Goal: Complete application form: Complete application form

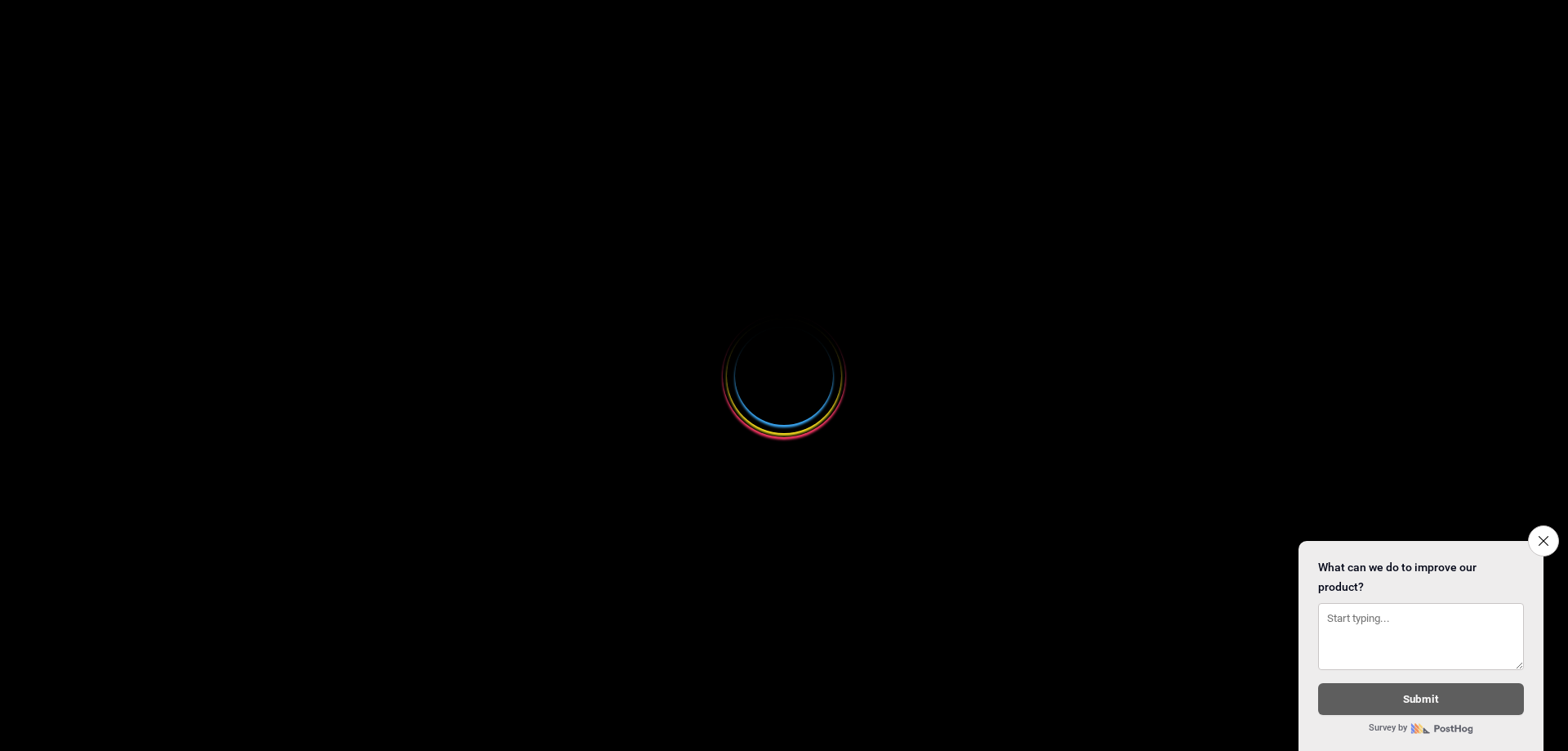
click at [707, 576] on div at bounding box center [784, 376] width 1568 height 751
select select
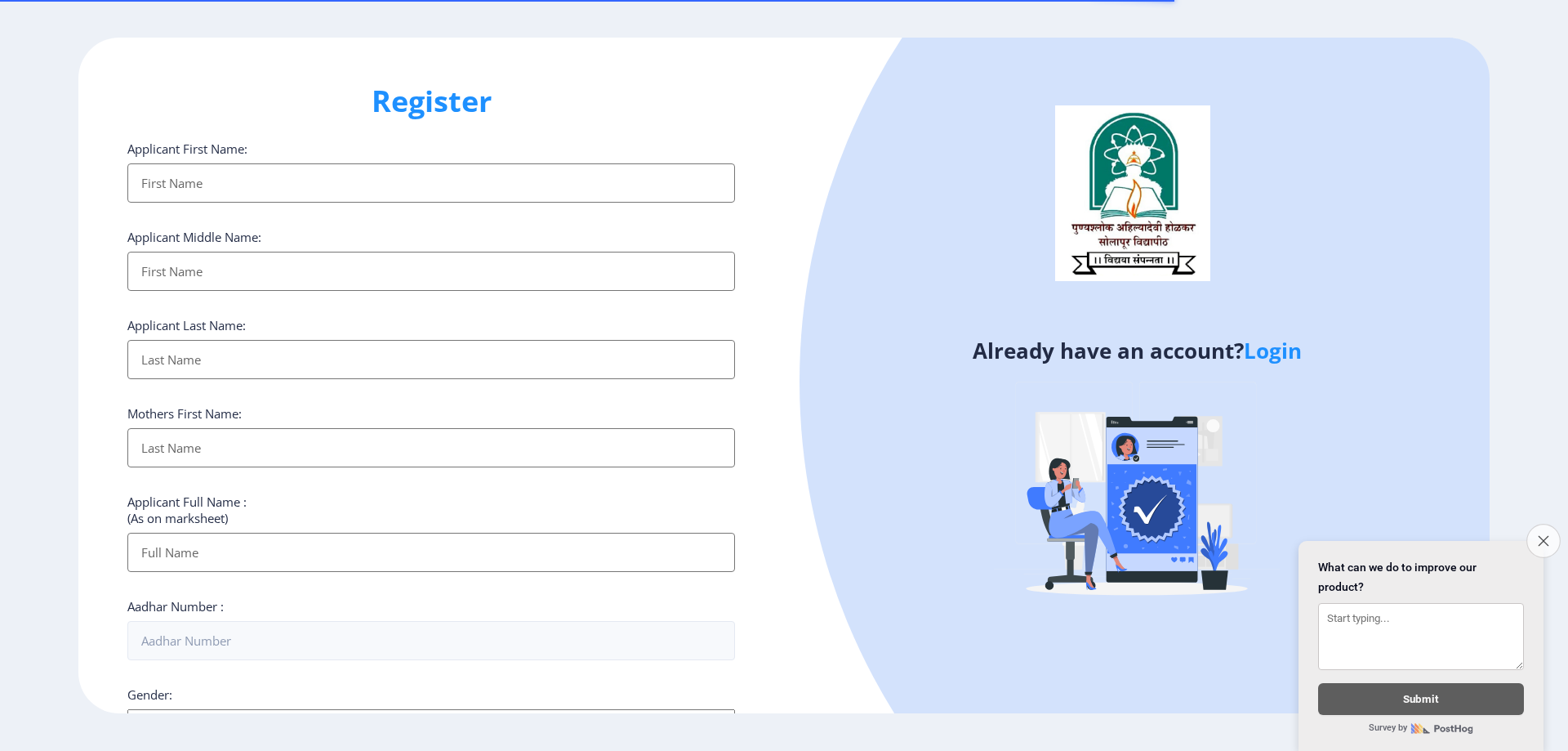
click at [1542, 535] on icon "Close survey" at bounding box center [1542, 540] width 11 height 11
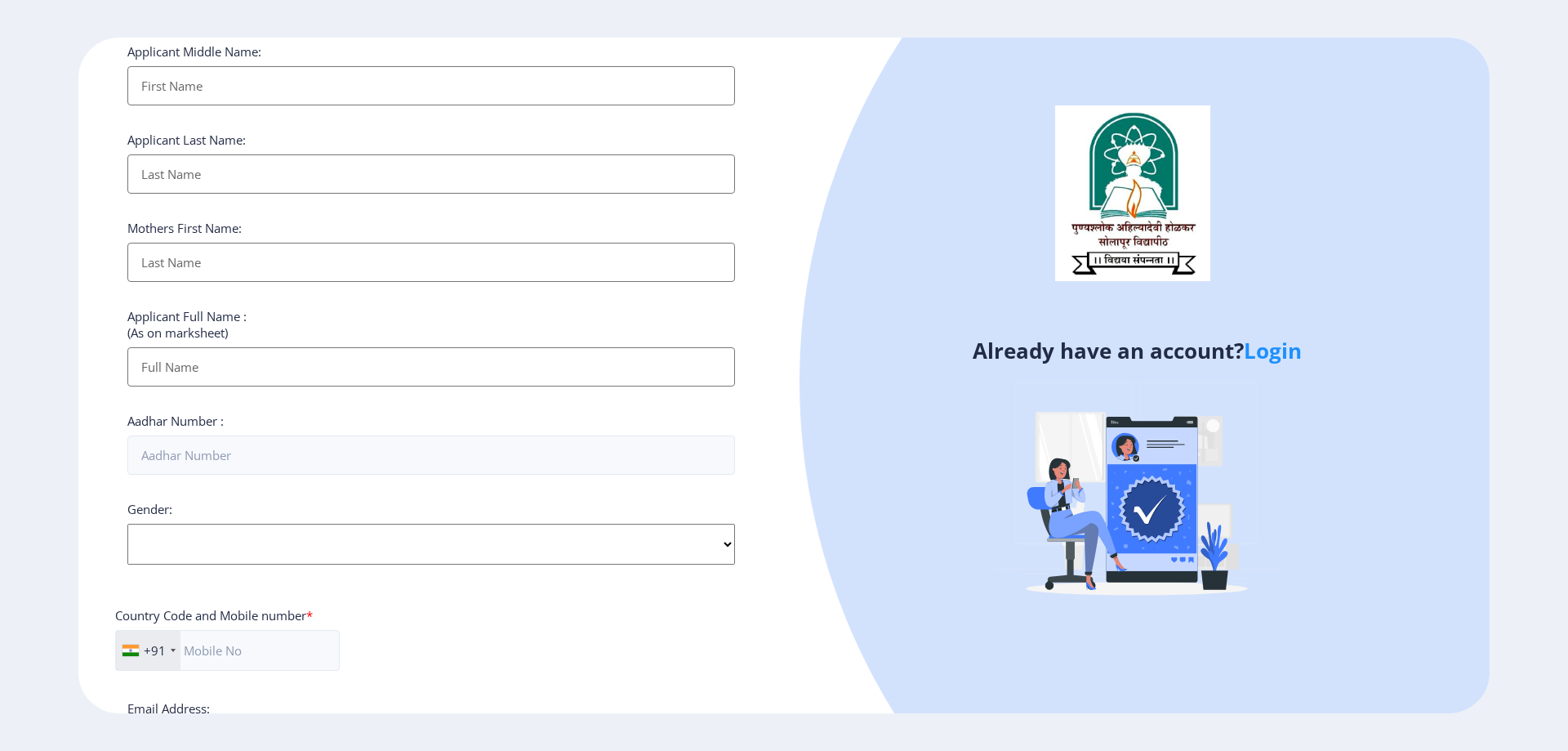
scroll to position [461, 0]
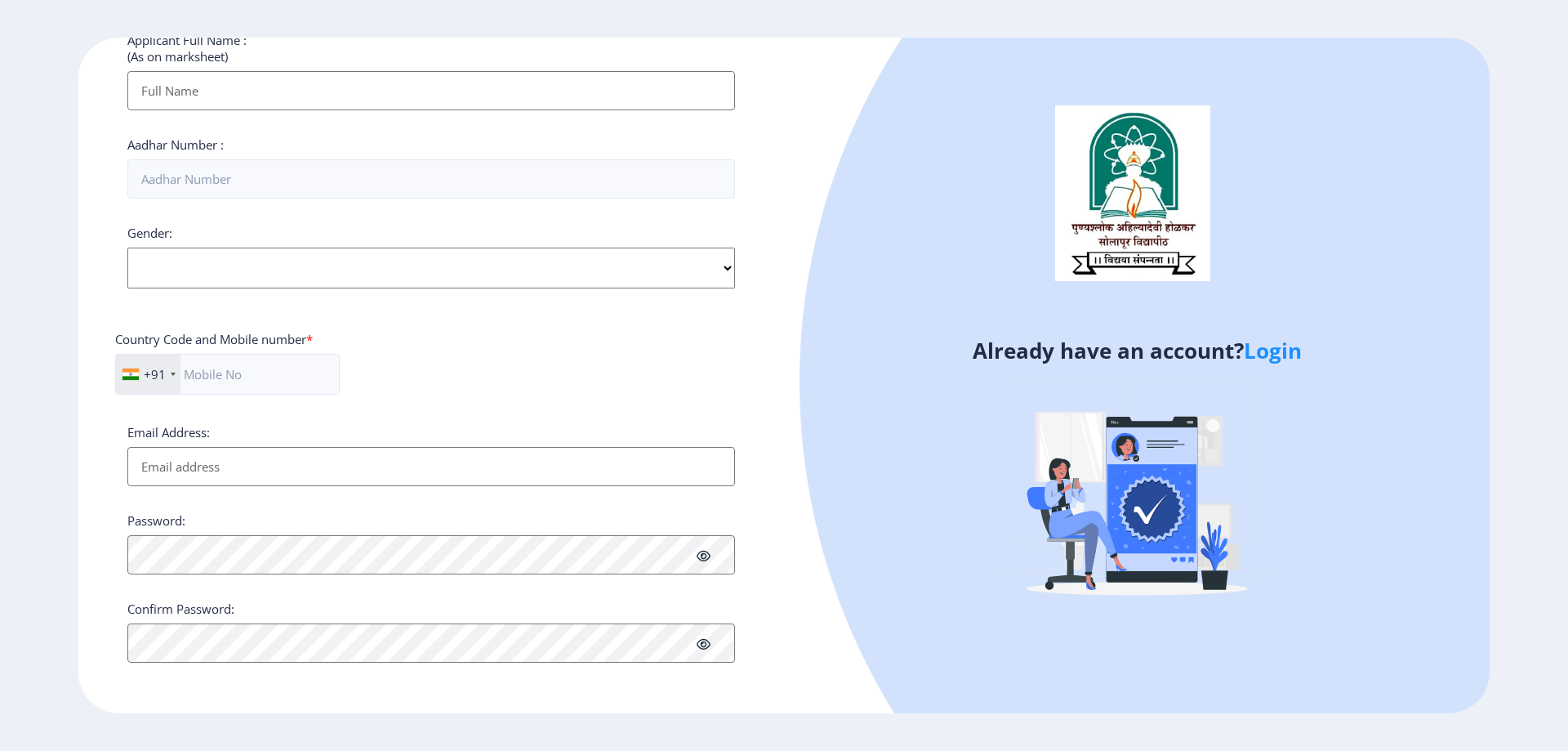
click at [1273, 353] on link "Login" at bounding box center [1273, 350] width 58 height 29
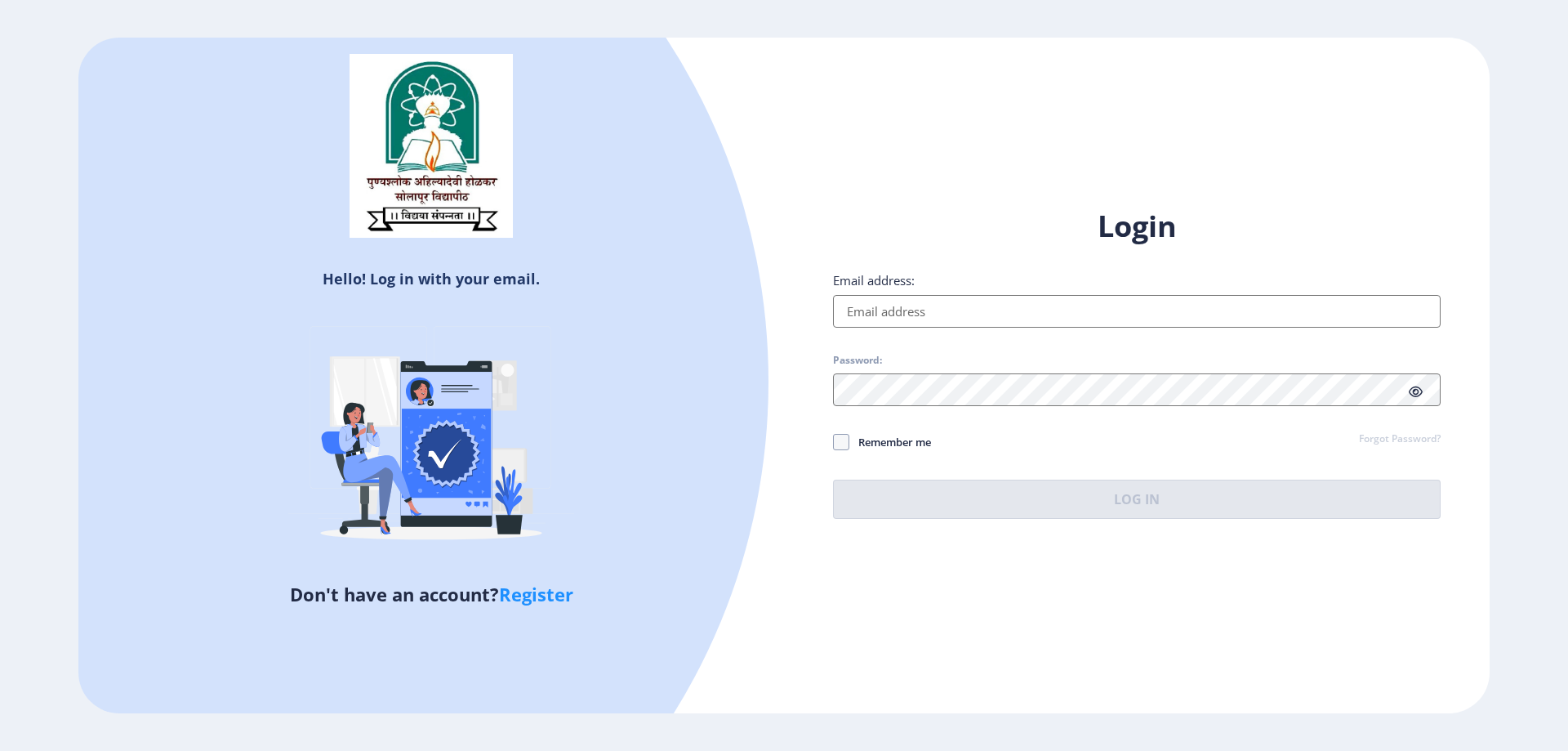
click at [903, 307] on input "Email address:" at bounding box center [1137, 311] width 608 height 32
click at [971, 310] on input "Email address:" at bounding box center [1137, 311] width 608 height 32
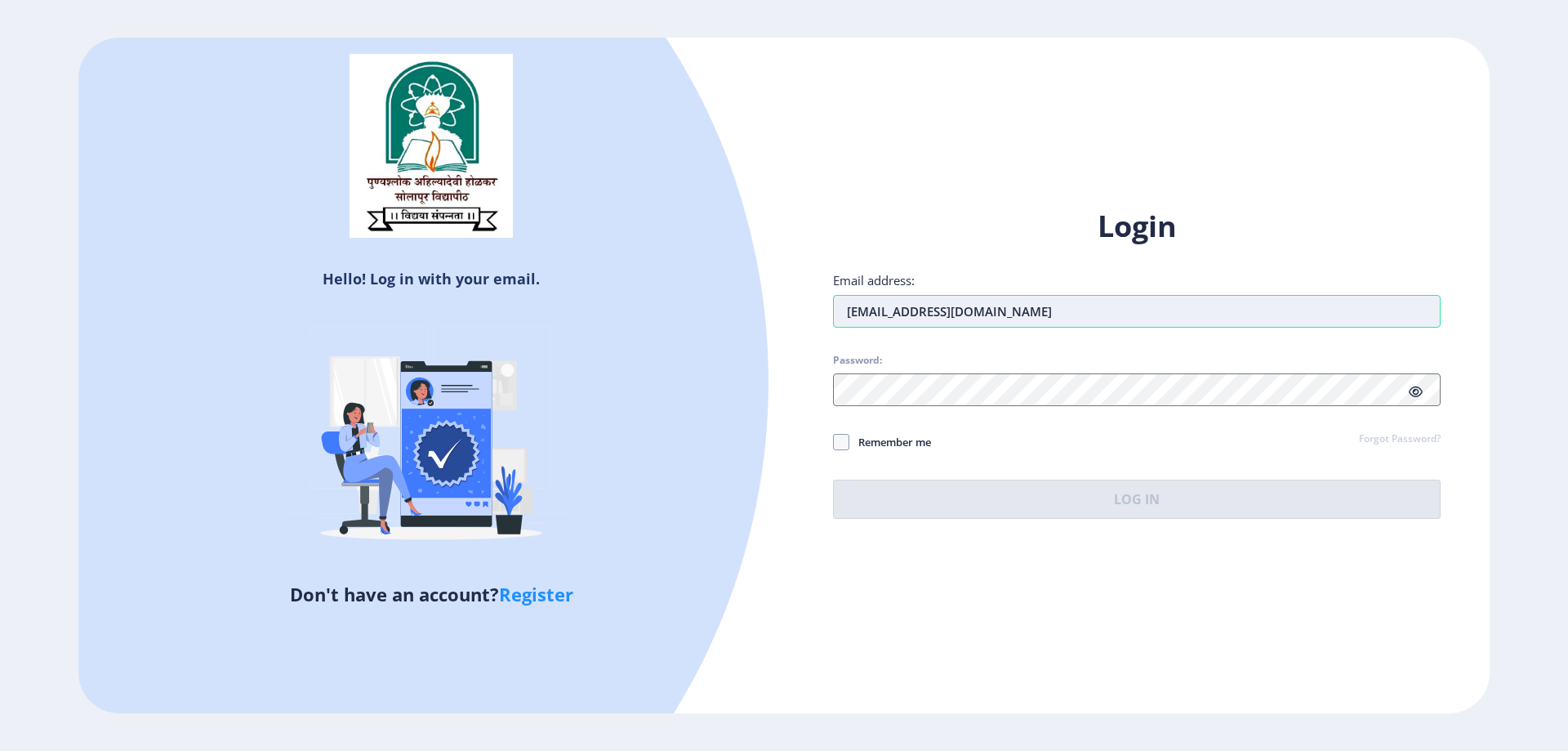
type input "[EMAIL_ADDRESS][DOMAIN_NAME]"
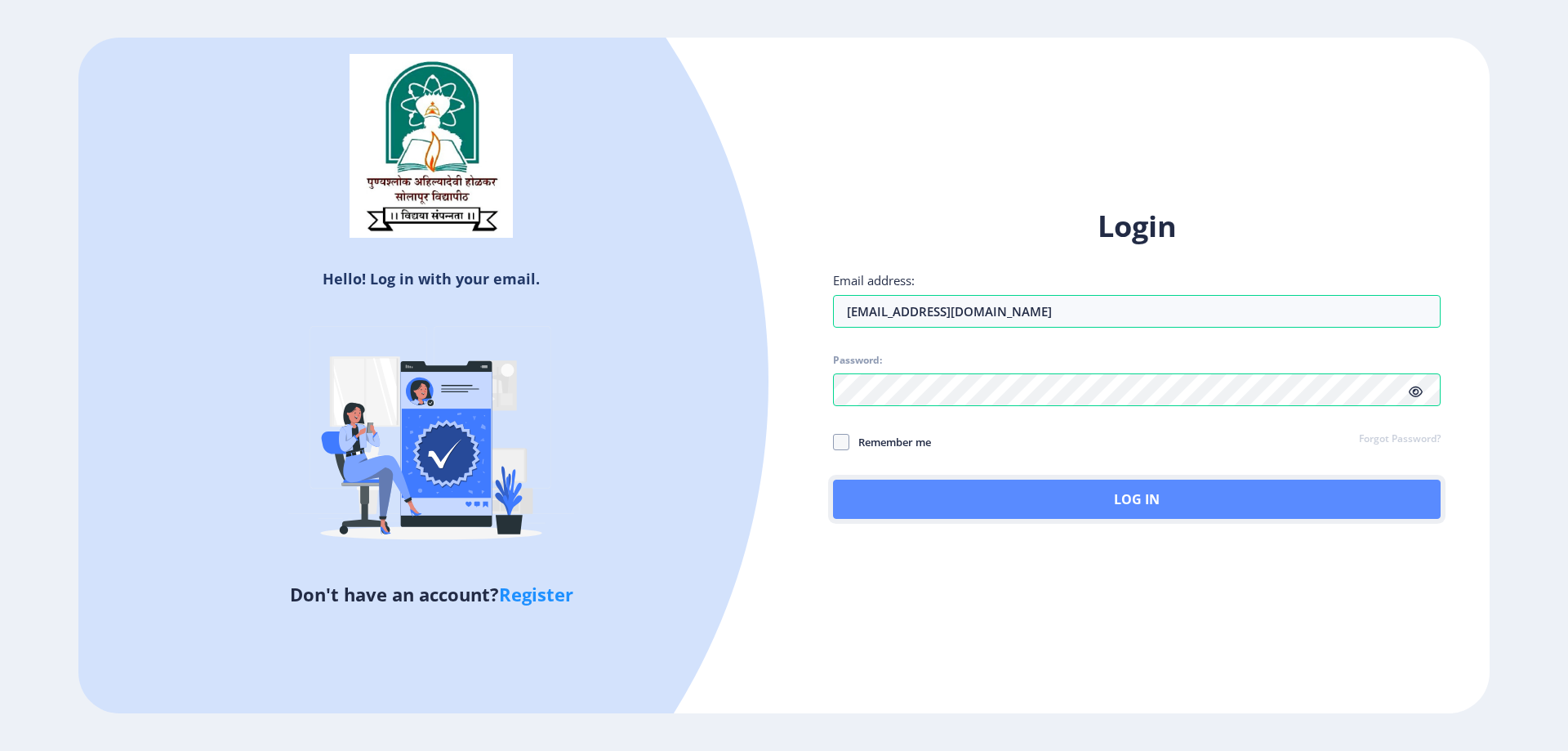
click at [1181, 502] on button "Log In" at bounding box center [1137, 499] width 608 height 39
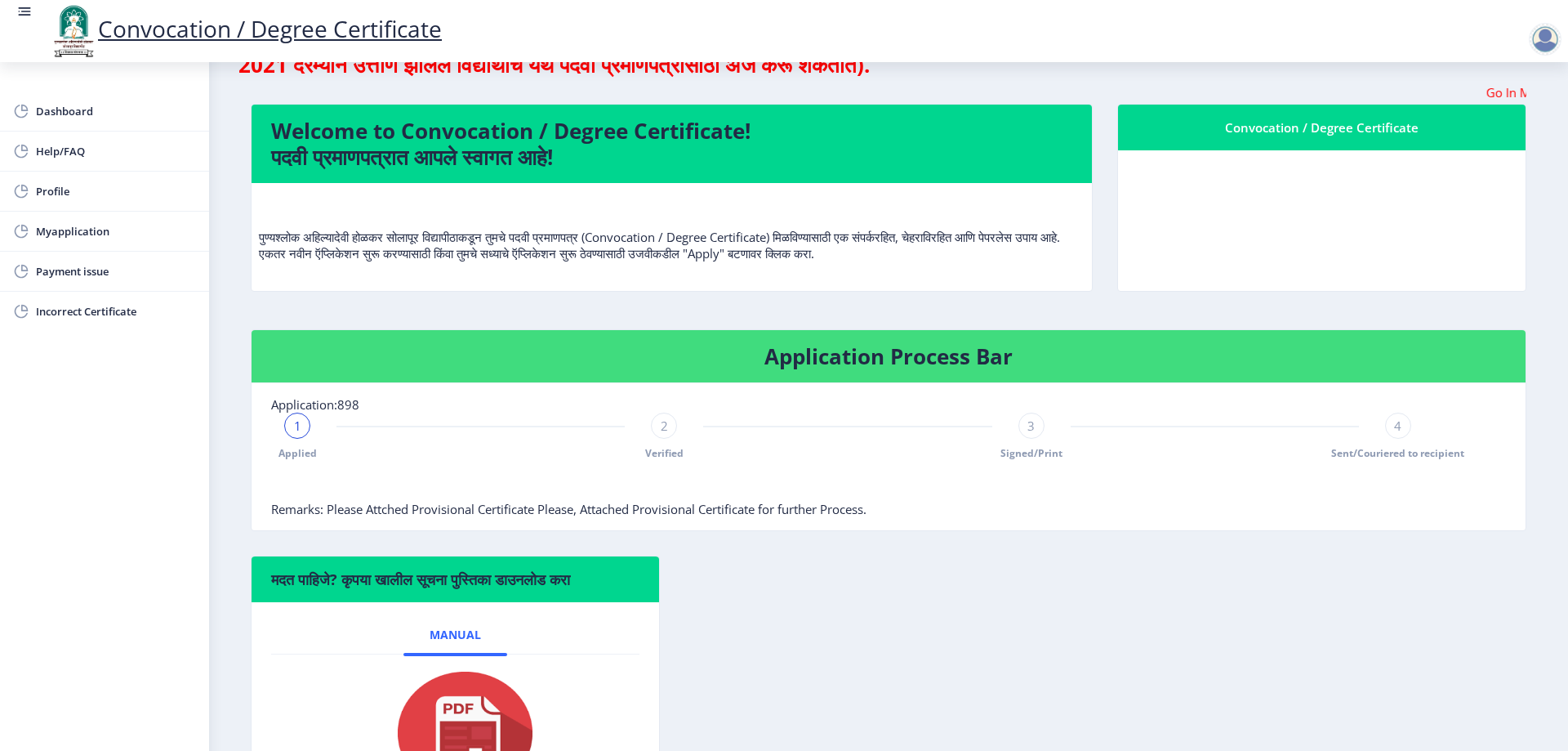
scroll to position [62, 0]
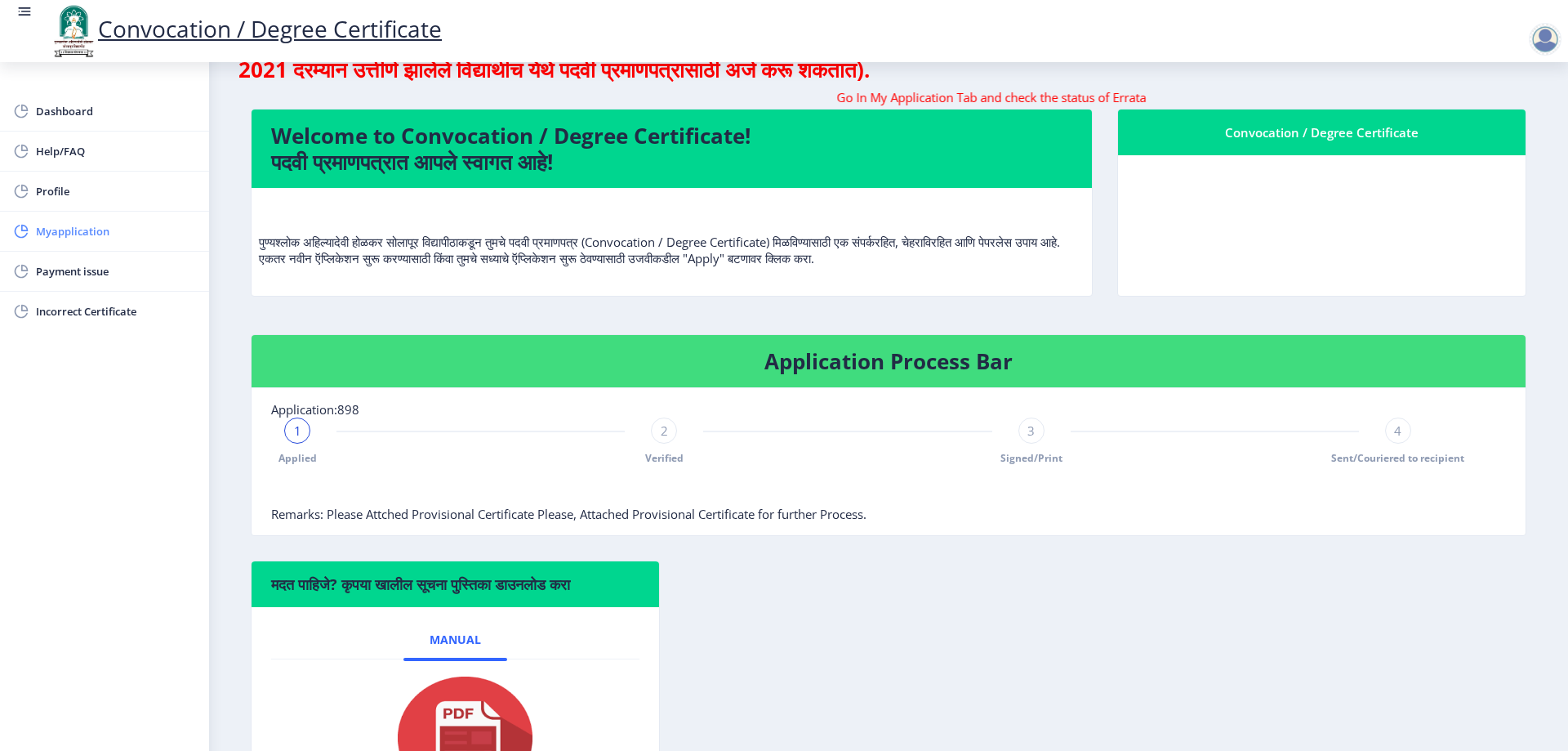
click at [58, 229] on span "Myapplication" at bounding box center [116, 231] width 160 height 20
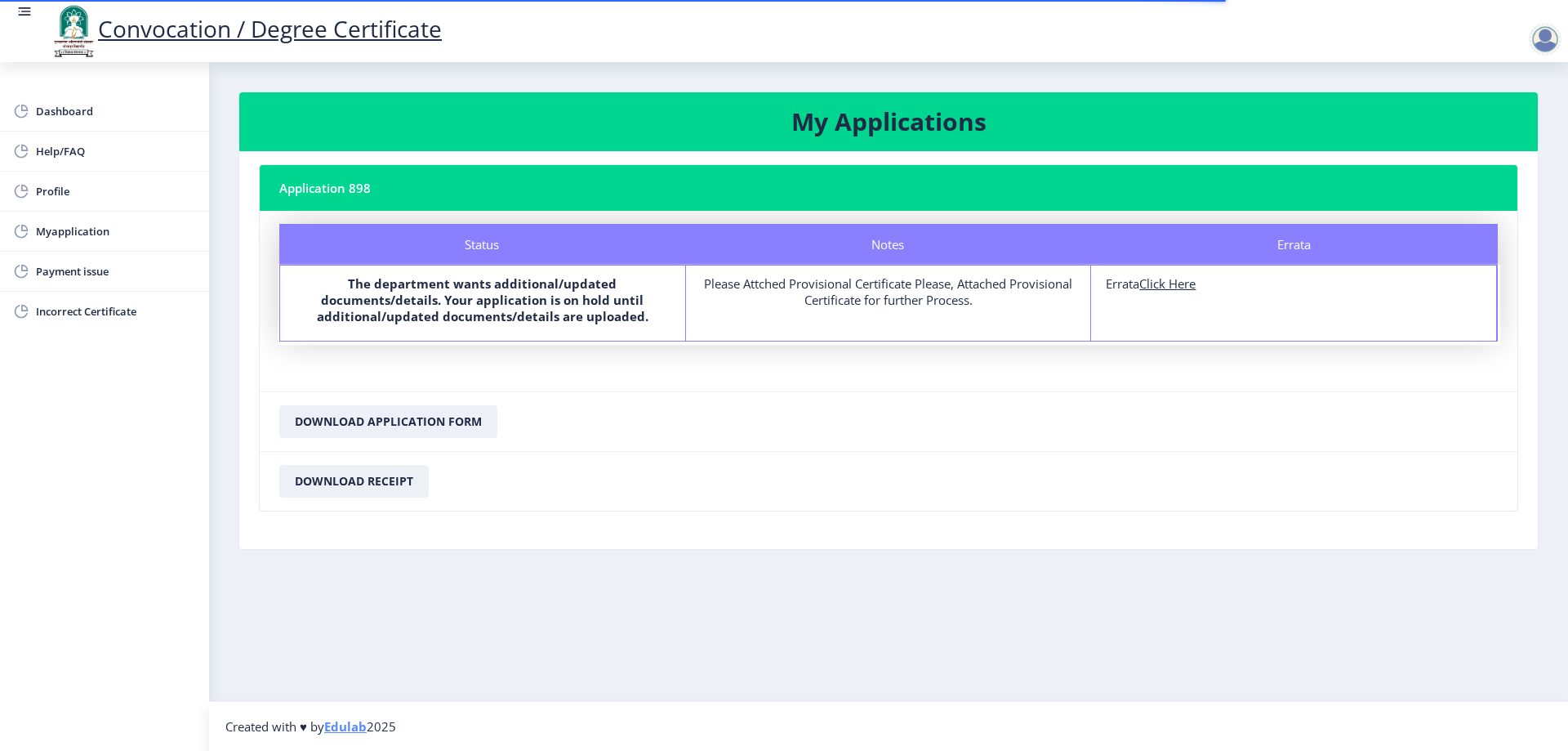
click at [1175, 282] on u "Click Here" at bounding box center [1168, 284] width 57 height 17
select select
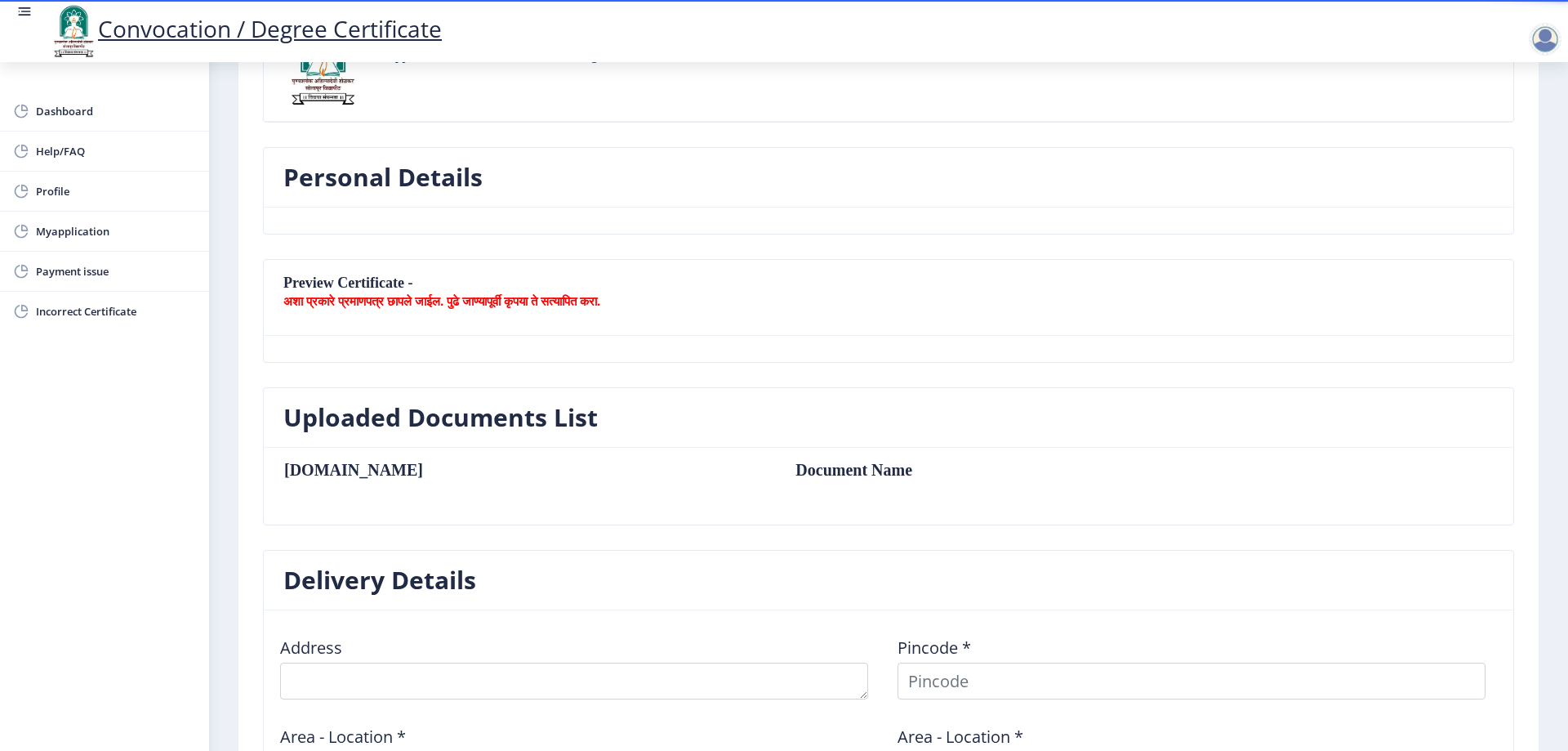
scroll to position [106, 0]
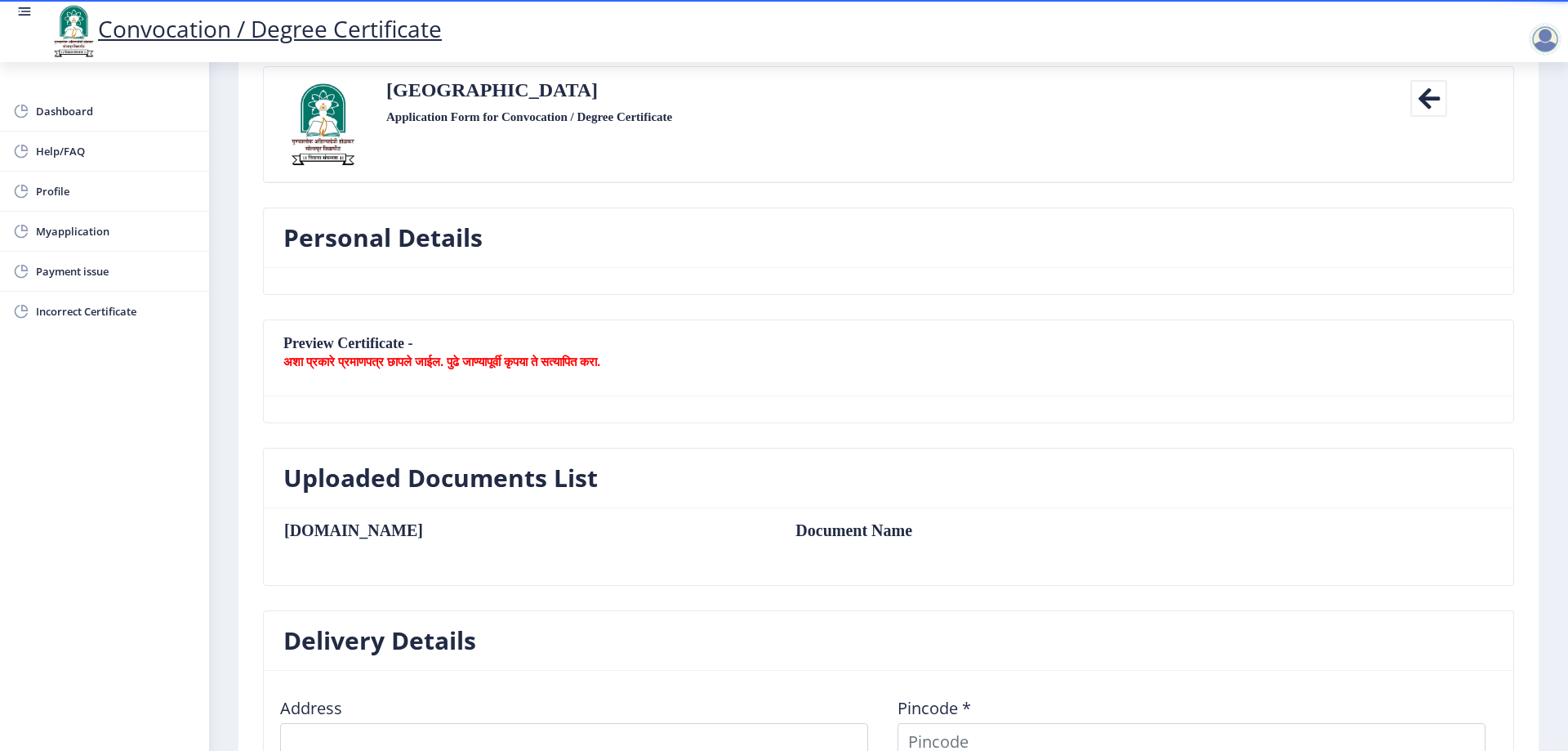
drag, startPoint x: 293, startPoint y: 358, endPoint x: 663, endPoint y: 377, distance: 370.5
click at [663, 377] on nb-card-header "Preview Certificate - अशा प्रकारे प्रमाणपत्र छापले जाईल. पुढे जाण्यापूर्वी कृपय…" at bounding box center [888, 358] width 1249 height 76
click at [573, 405] on nb-card-body at bounding box center [888, 409] width 1249 height 26
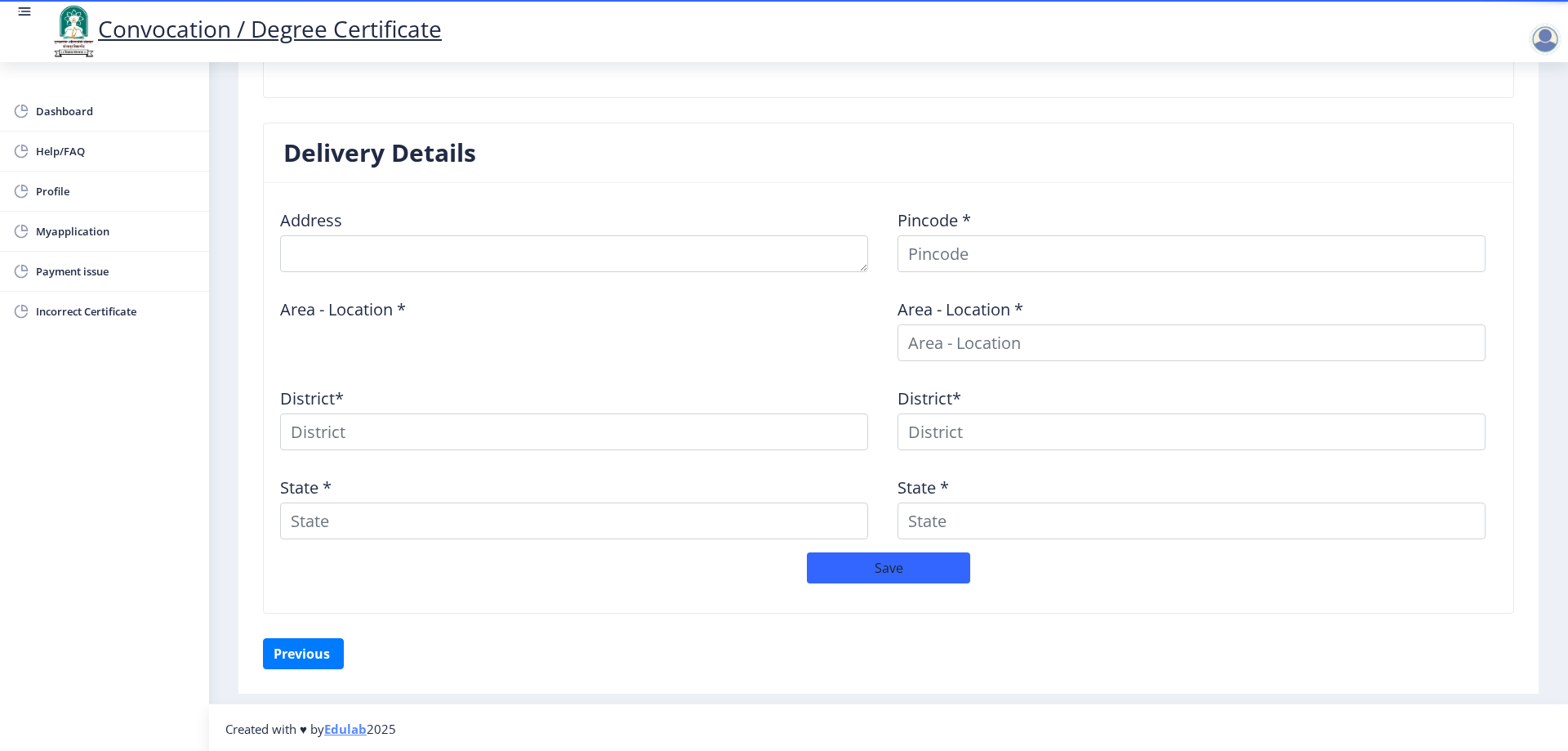
scroll to position [595, 0]
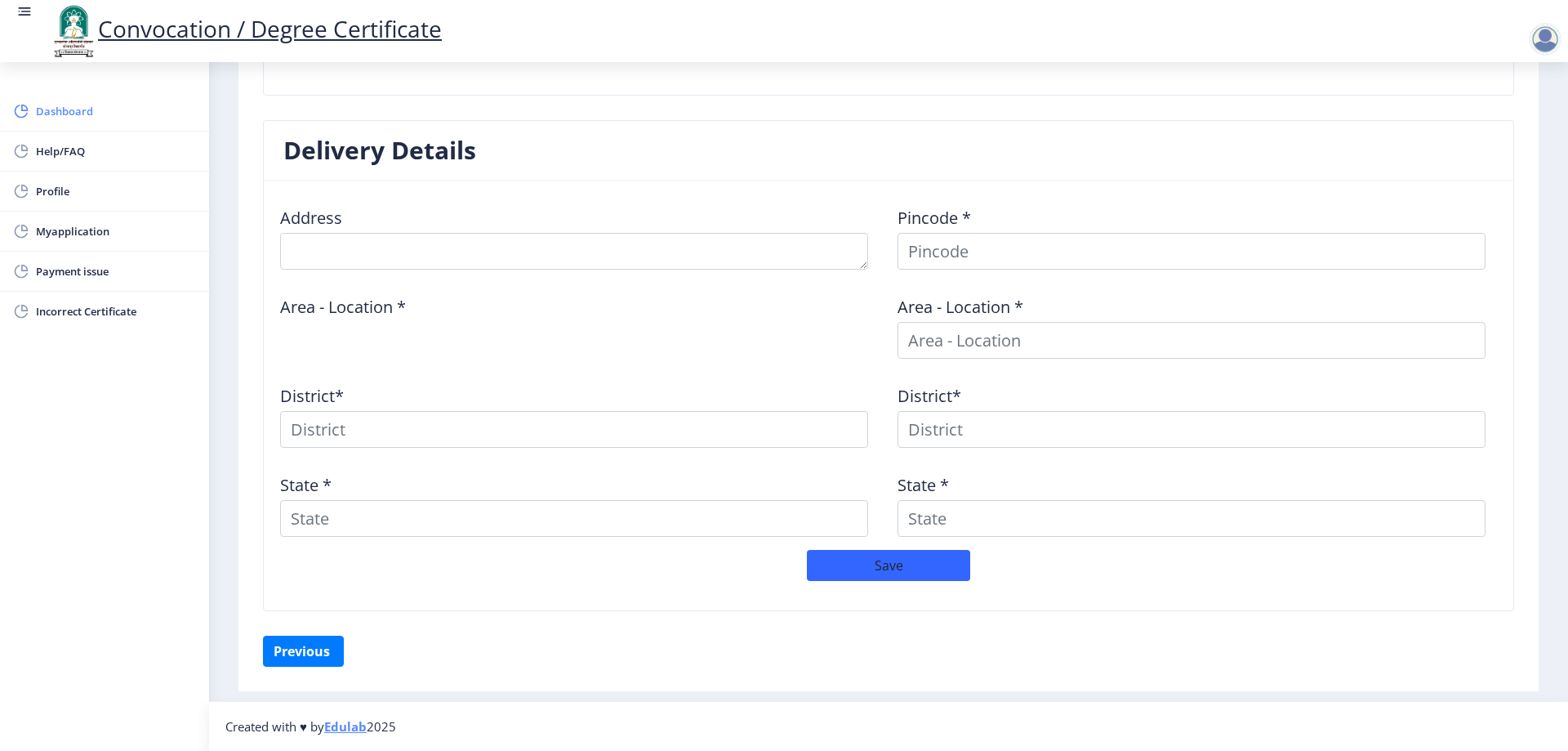
click at [72, 108] on span "Dashboard" at bounding box center [116, 112] width 160 height 20
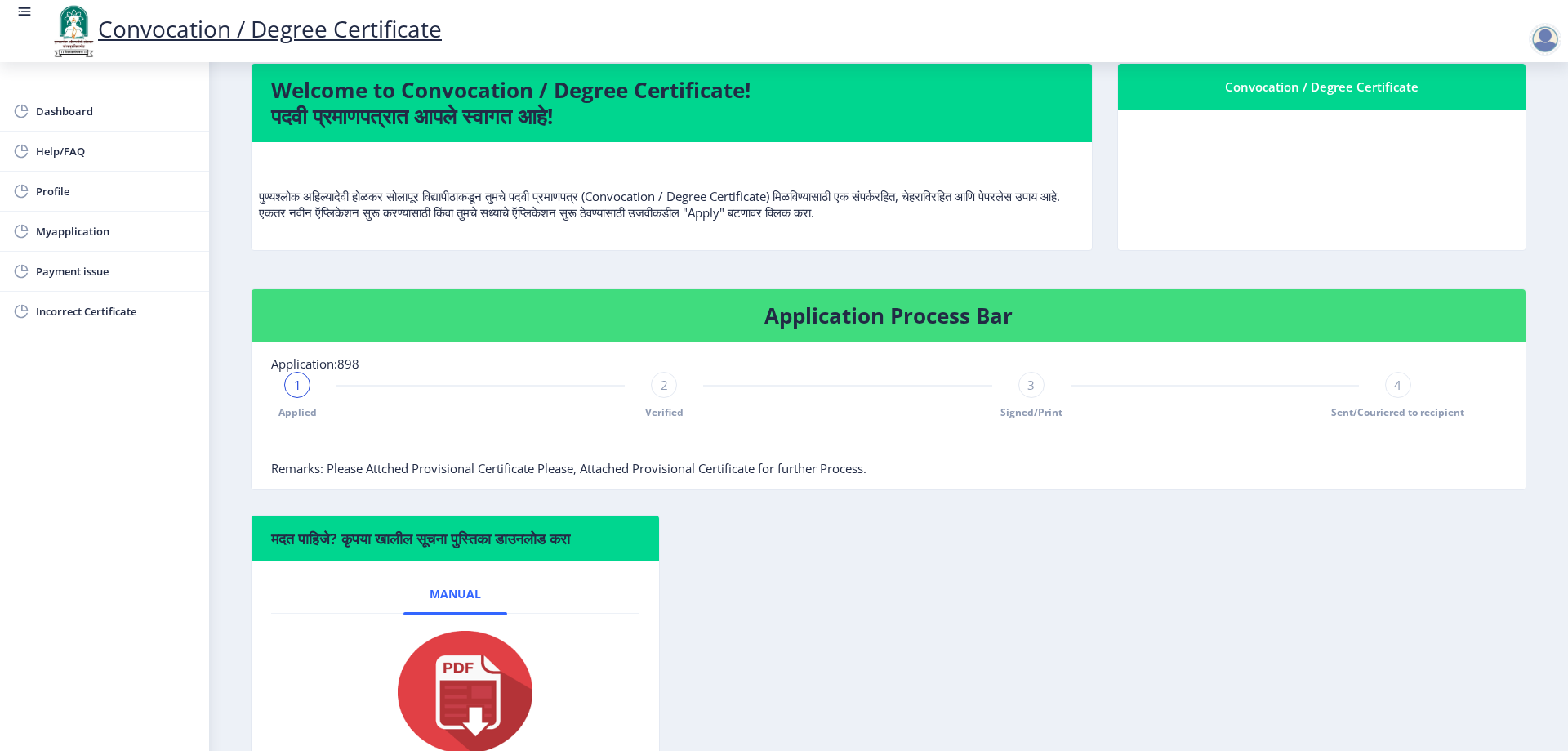
scroll to position [62, 0]
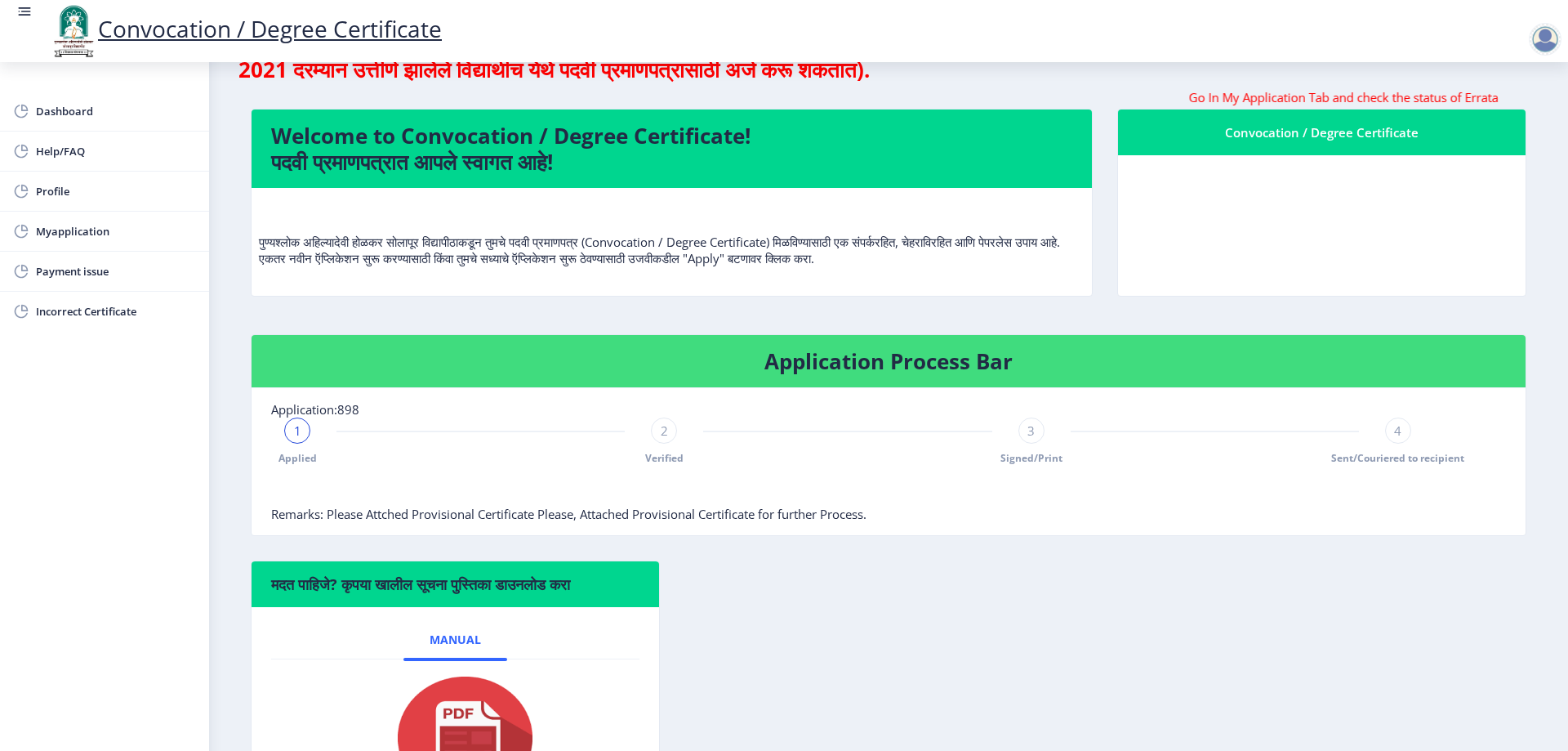
click at [295, 426] on span "1" at bounding box center [297, 430] width 7 height 17
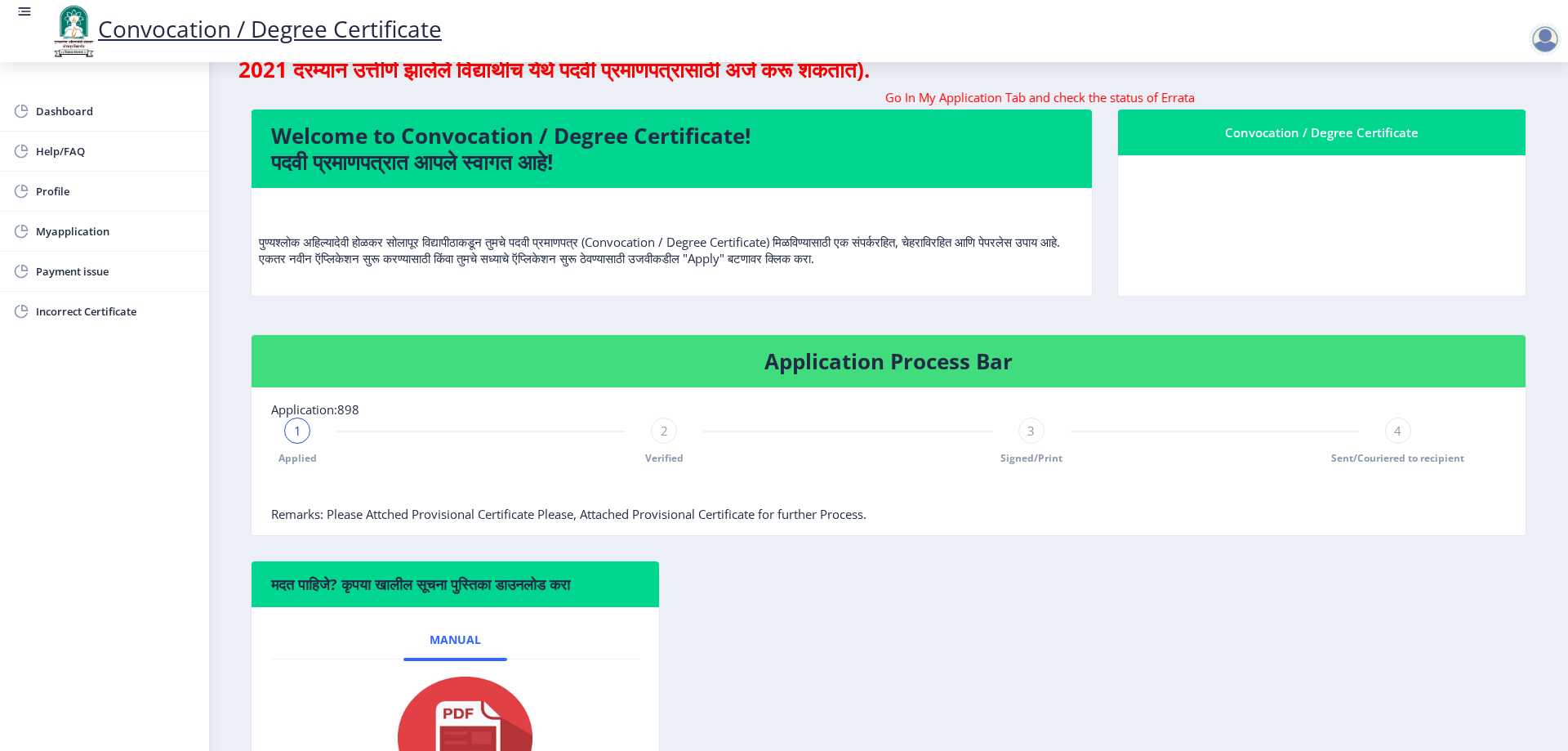
click at [484, 97] on marquee "Go In My Application Tab and check the status of Errata" at bounding box center [888, 97] width 1275 height 17
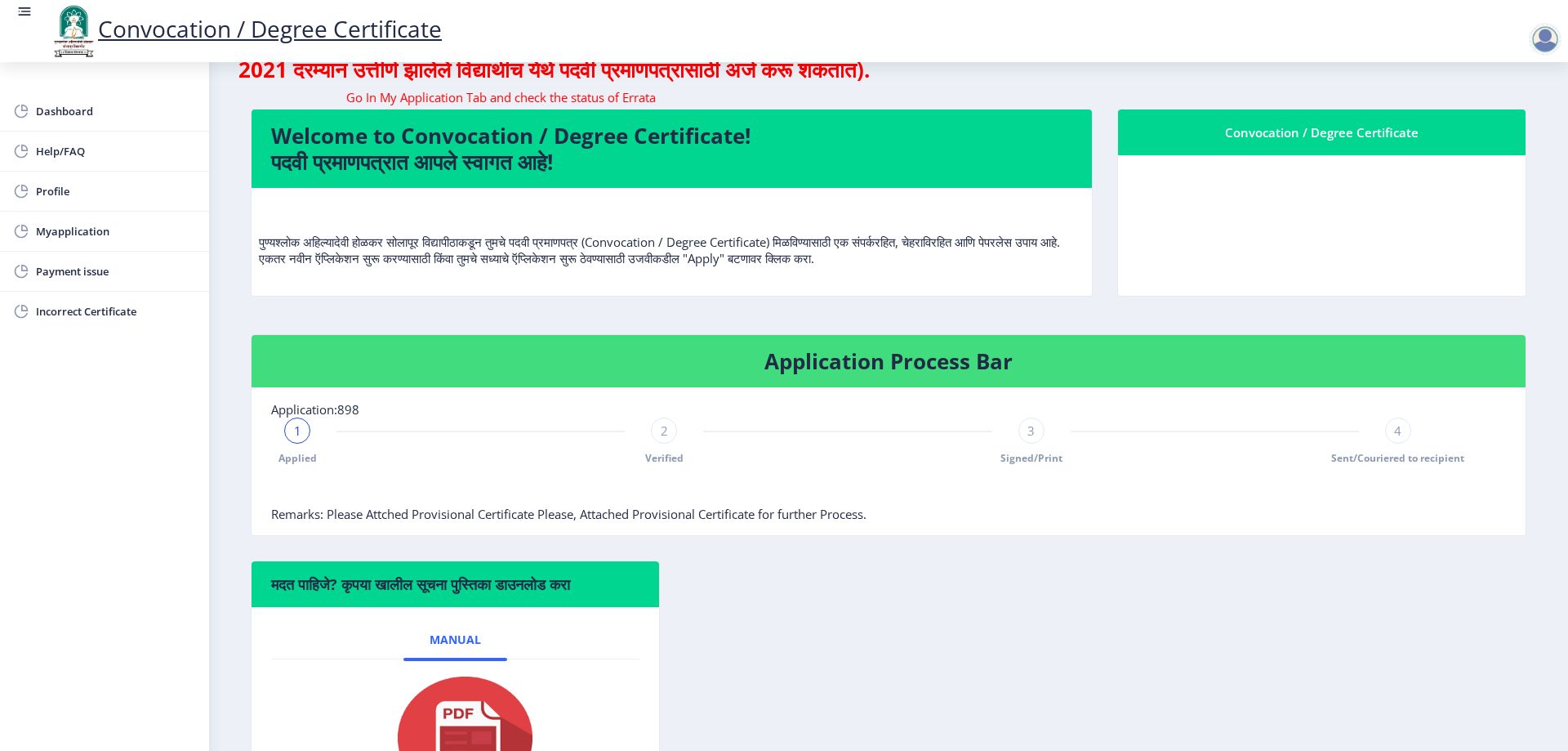
click at [484, 97] on marquee "Go In My Application Tab and check the status of Errata" at bounding box center [888, 97] width 1275 height 17
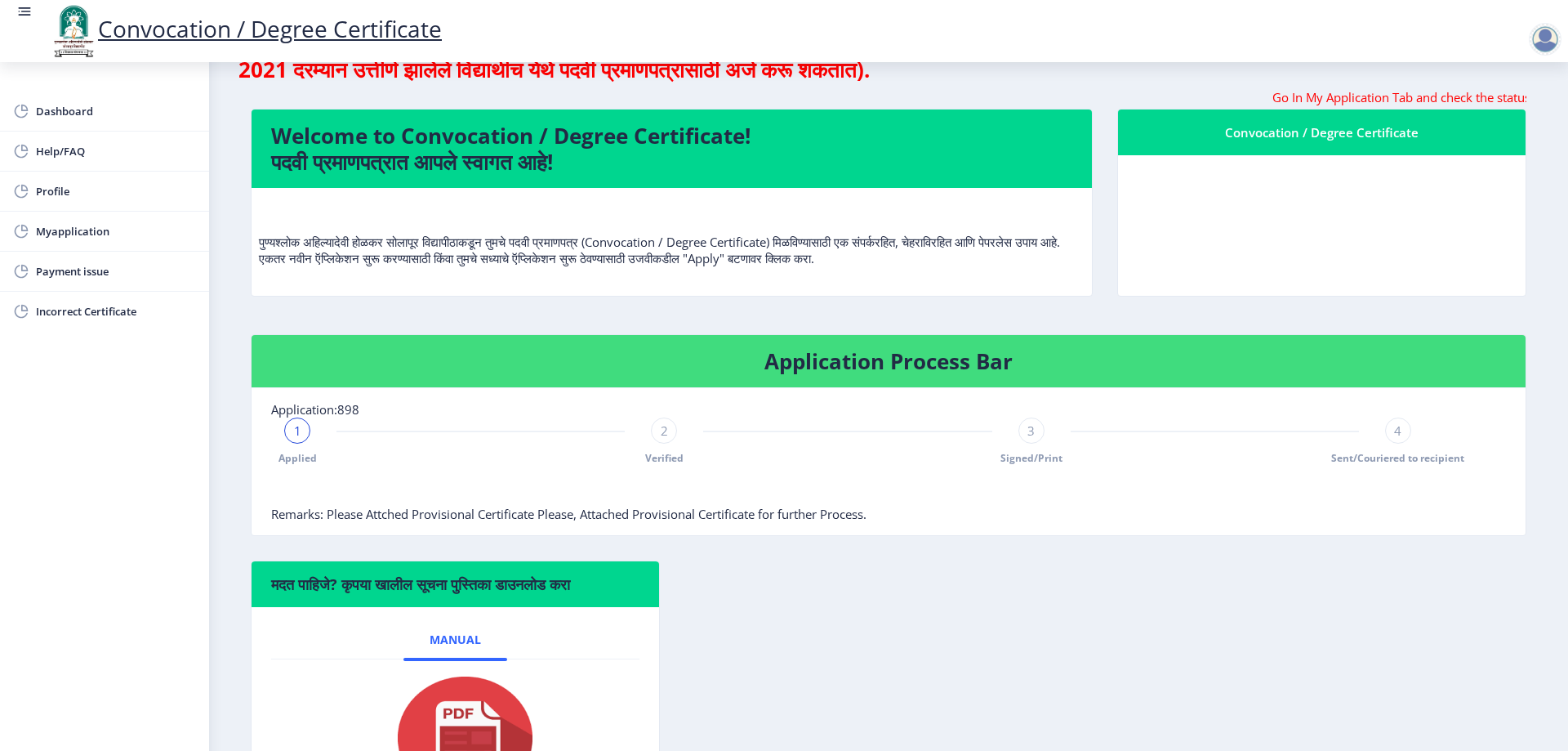
click at [498, 139] on h4 "Welcome to Convocation / Degree Certificate! पदवी प्रमाणपत्रात आपले स्वागत आहे!" at bounding box center [672, 148] width 801 height 52
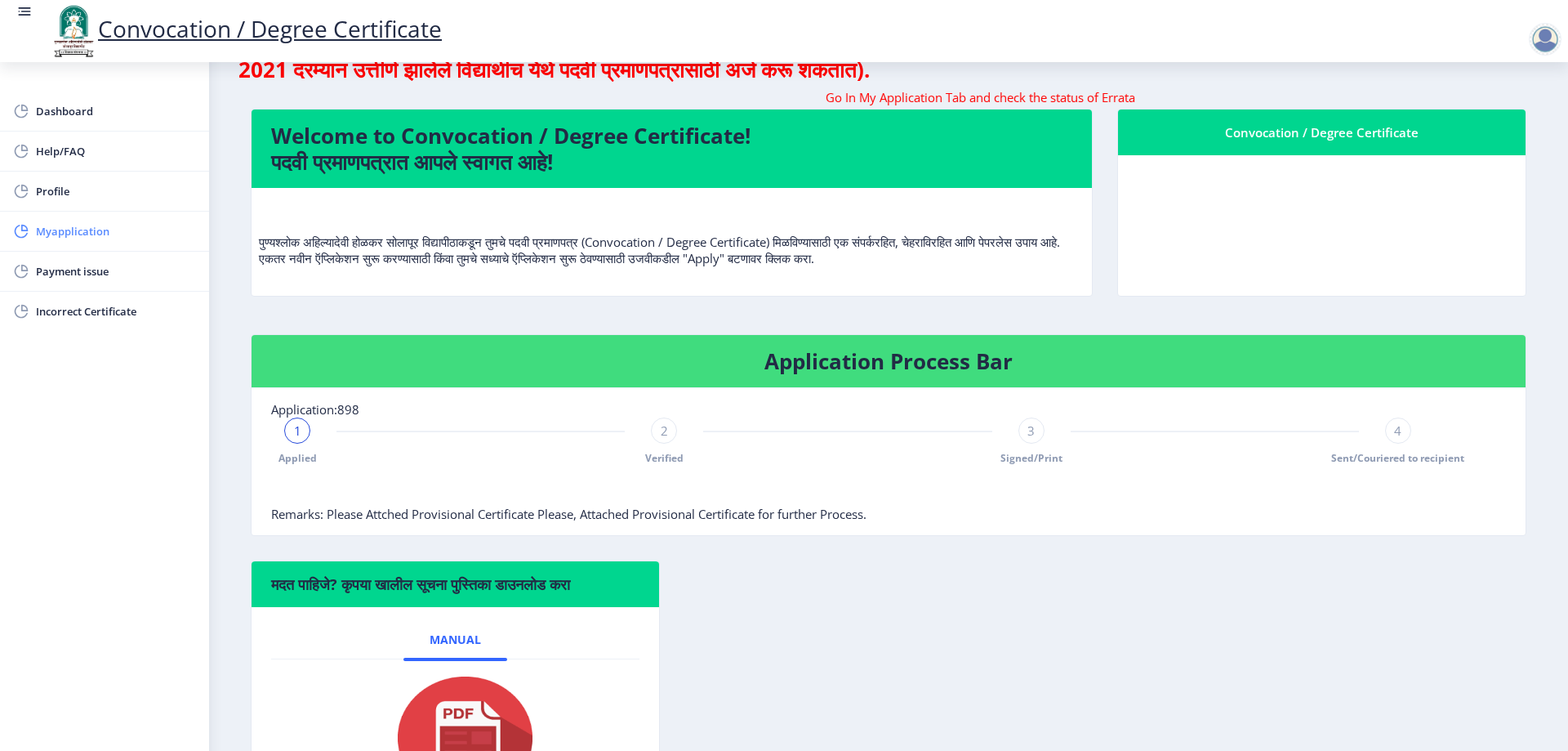
click at [65, 231] on span "Myapplication" at bounding box center [116, 231] width 160 height 20
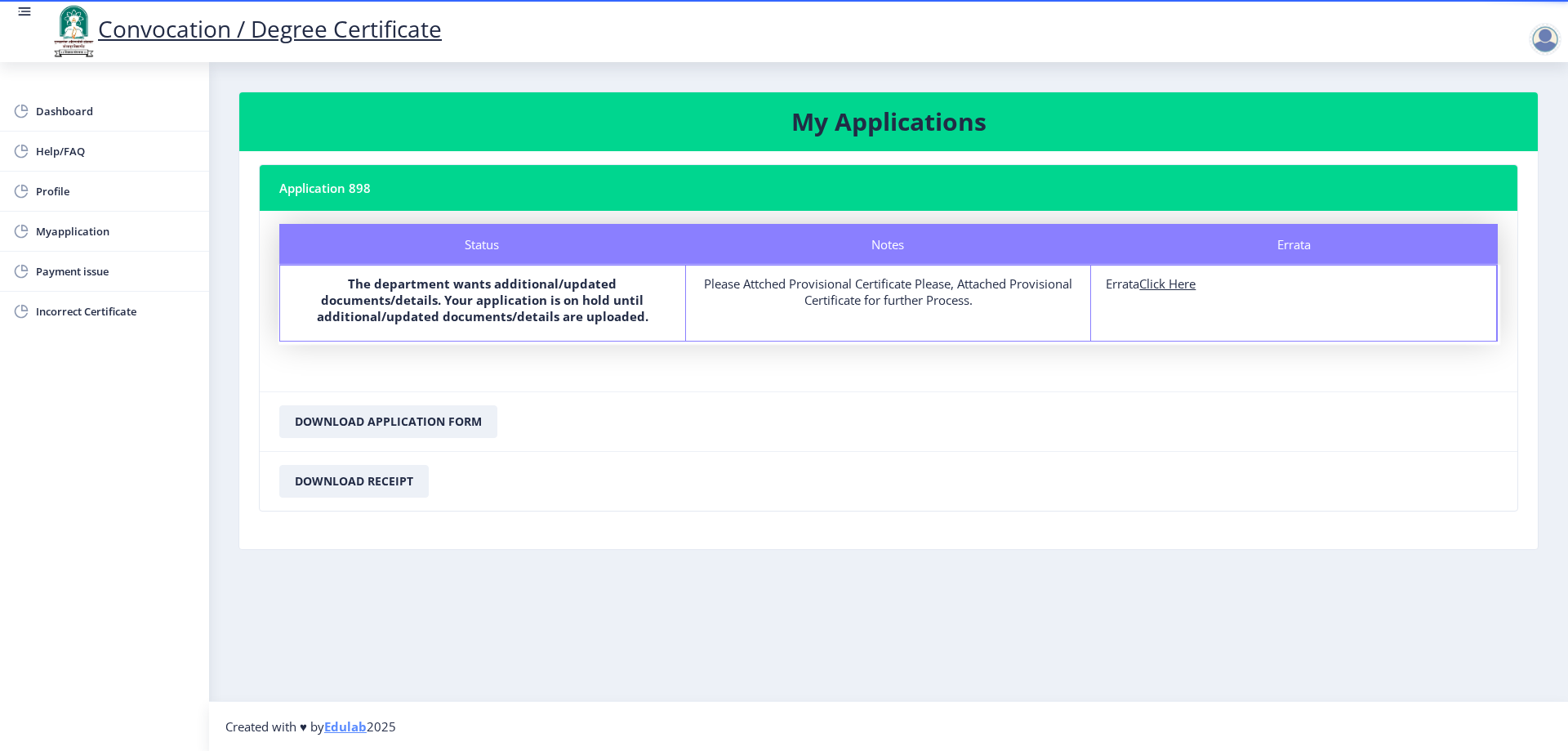
drag, startPoint x: 343, startPoint y: 281, endPoint x: 697, endPoint y: 316, distance: 355.7
click at [697, 316] on div "Status The department wants additional/updated documents/details. Your applicat…" at bounding box center [889, 303] width 1218 height 77
click at [816, 385] on nb-card-body "Status Notes Errata Status The department wants additional/updated documents/de…" at bounding box center [888, 301] width 1258 height 181
drag, startPoint x: 702, startPoint y: 280, endPoint x: 996, endPoint y: 366, distance: 306.3
click at [1003, 342] on nb-card-body "Status Notes Errata Status The department wants additional/updated documents/de…" at bounding box center [888, 301] width 1258 height 181
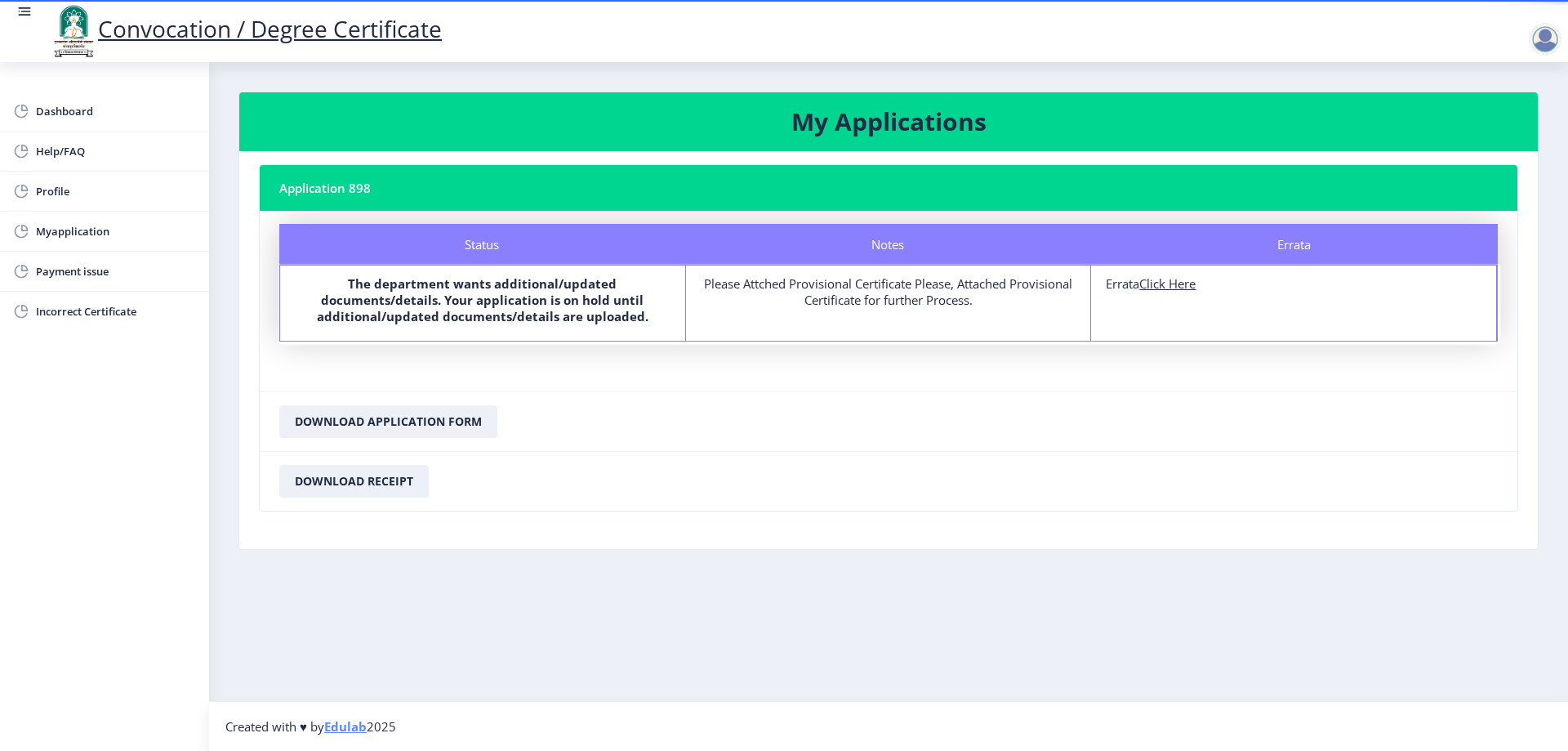
click at [968, 468] on nb-card-footer "Download Receipt" at bounding box center [888, 481] width 1258 height 60
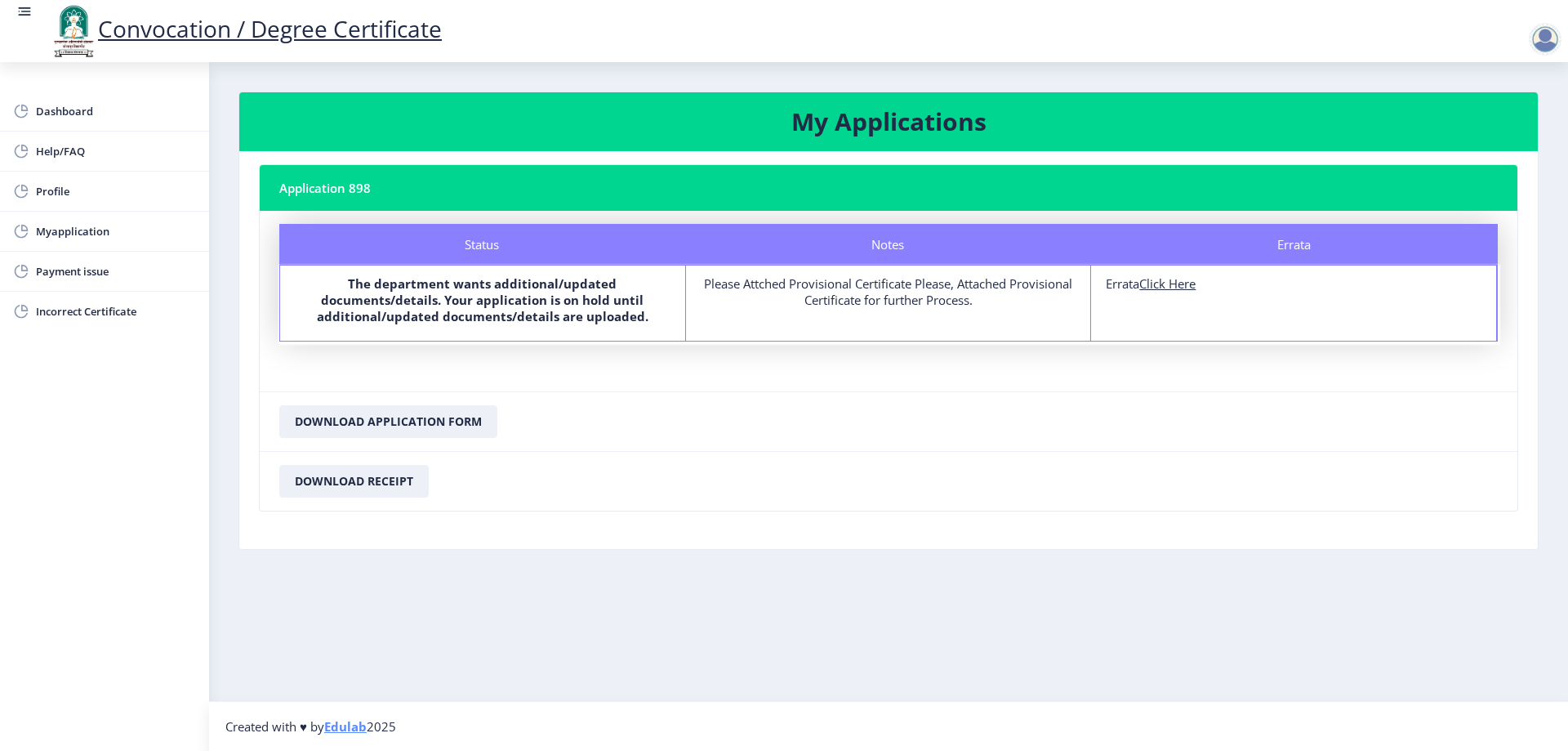
drag, startPoint x: 701, startPoint y: 283, endPoint x: 1041, endPoint y: 312, distance: 341.2
click at [1041, 312] on div "Notes Please Attched Provisional Certificate Please, Attached Provisional Certi…" at bounding box center [889, 303] width 406 height 75
click at [933, 343] on nb-card-body "Status Notes Errata Status The department wants additional/updated documents/de…" at bounding box center [888, 301] width 1258 height 181
click at [1181, 286] on u "Click Here" at bounding box center [1168, 284] width 57 height 17
select select
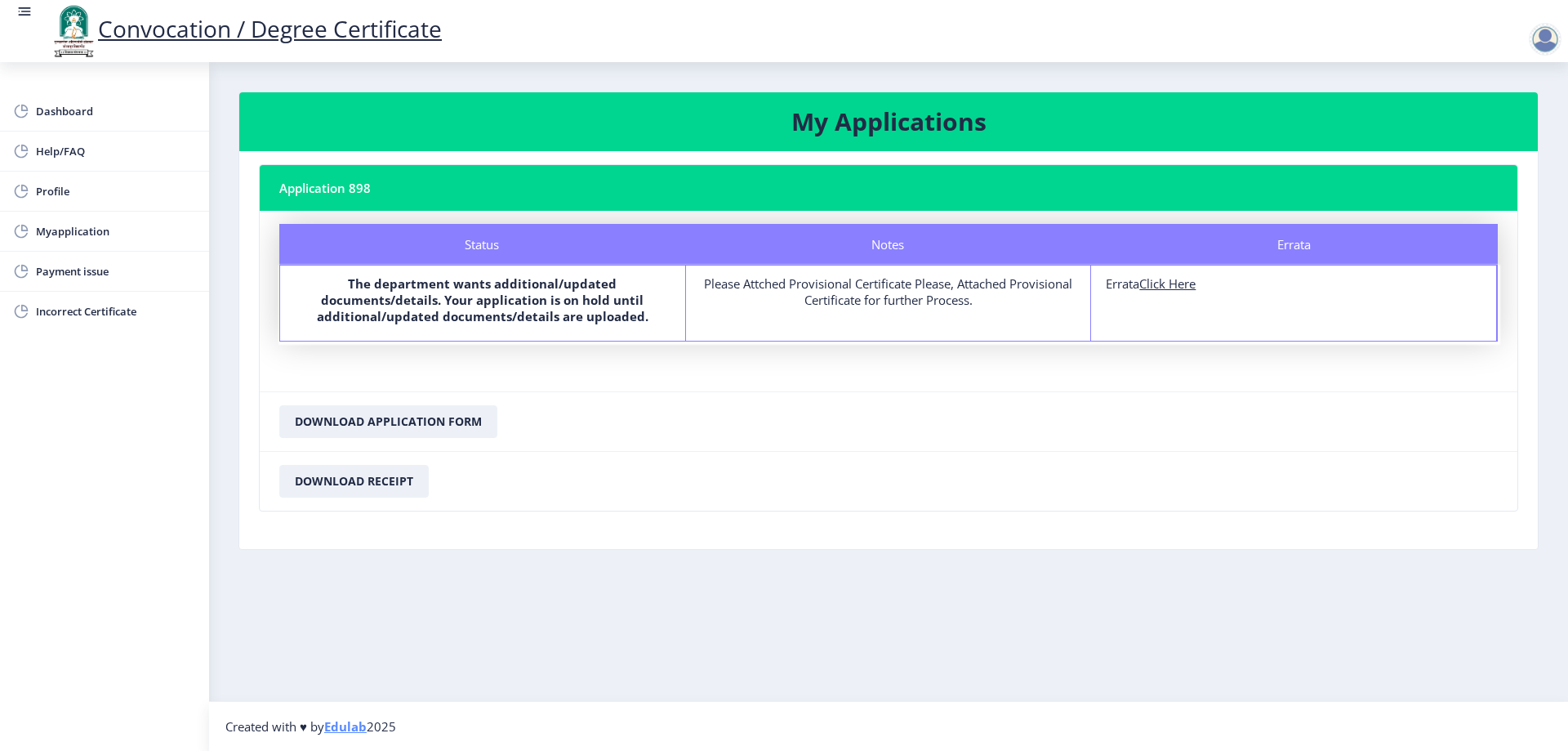
select select
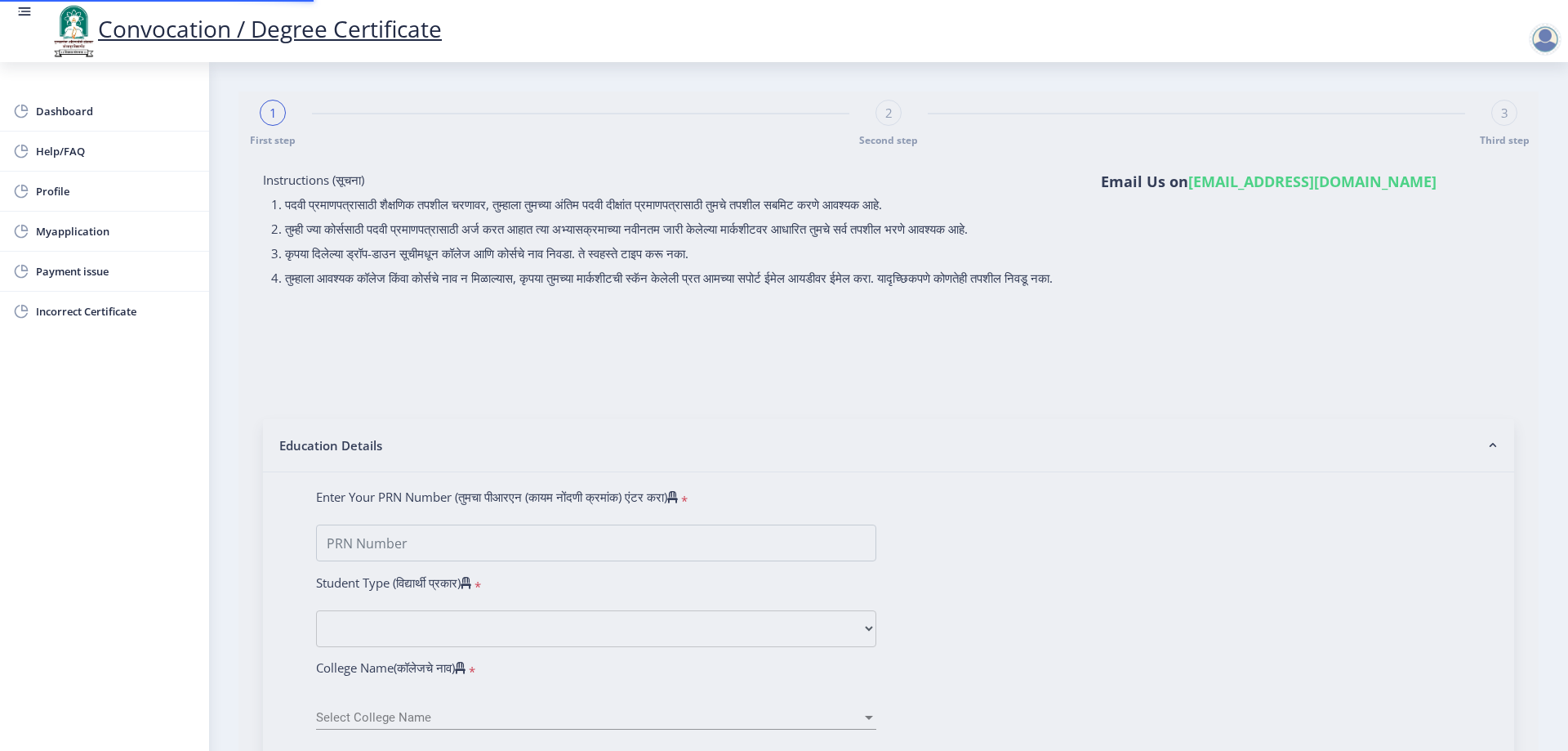
type input "[PERSON_NAME]"
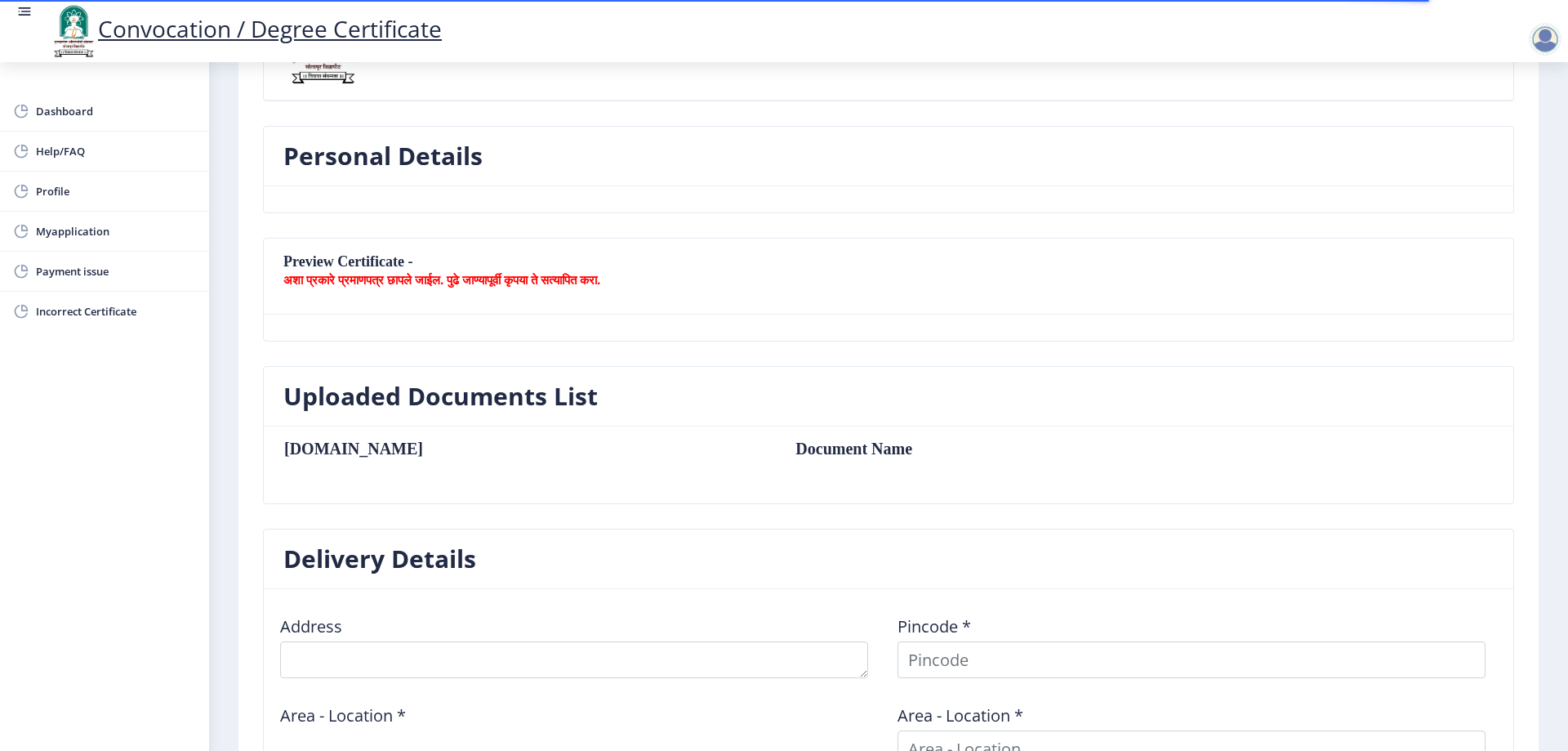
scroll to position [106, 0]
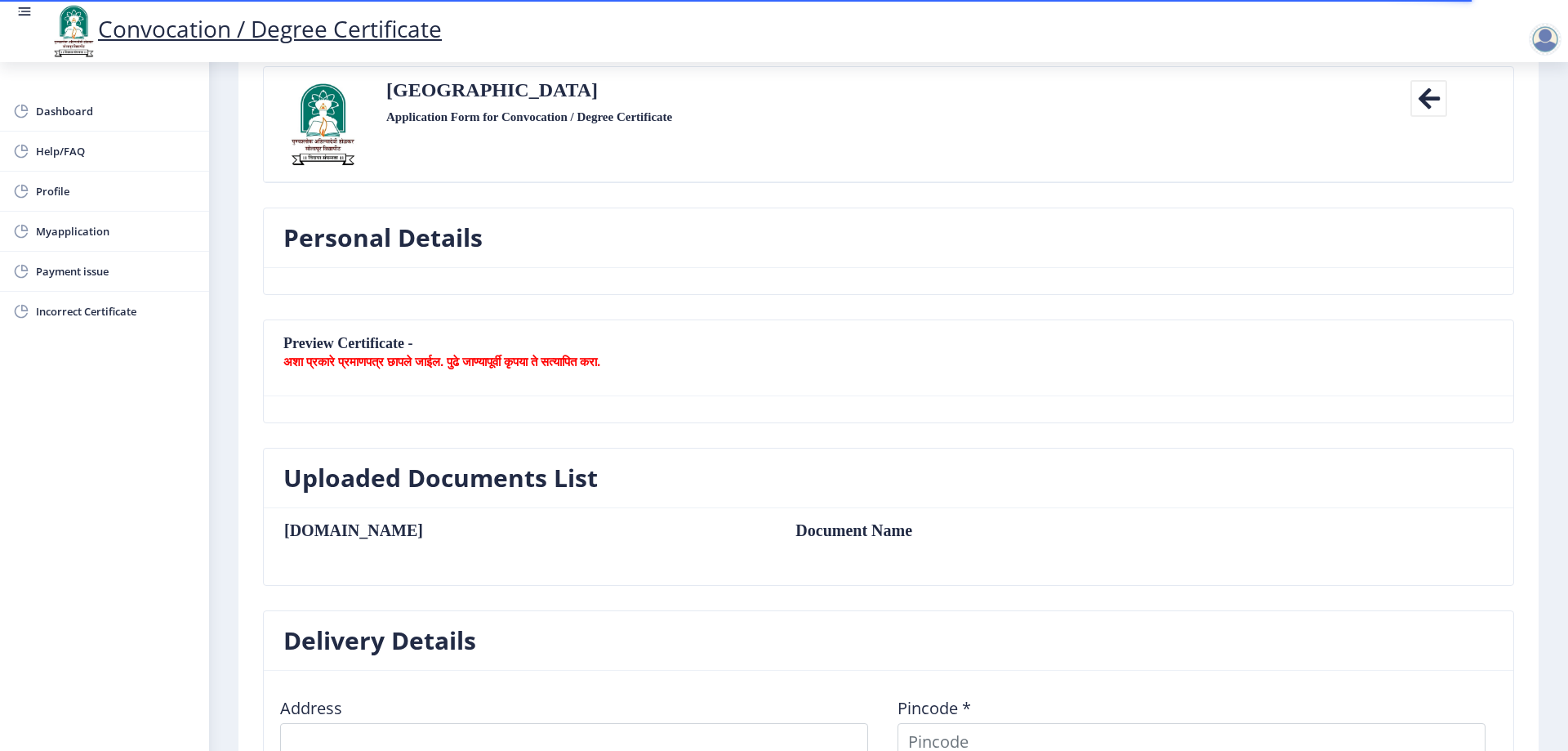
click at [340, 572] on nb-card-body "[DOMAIN_NAME] Document Name" at bounding box center [888, 546] width 1249 height 77
click at [779, 525] on td "Document Name" at bounding box center [1015, 530] width 472 height 18
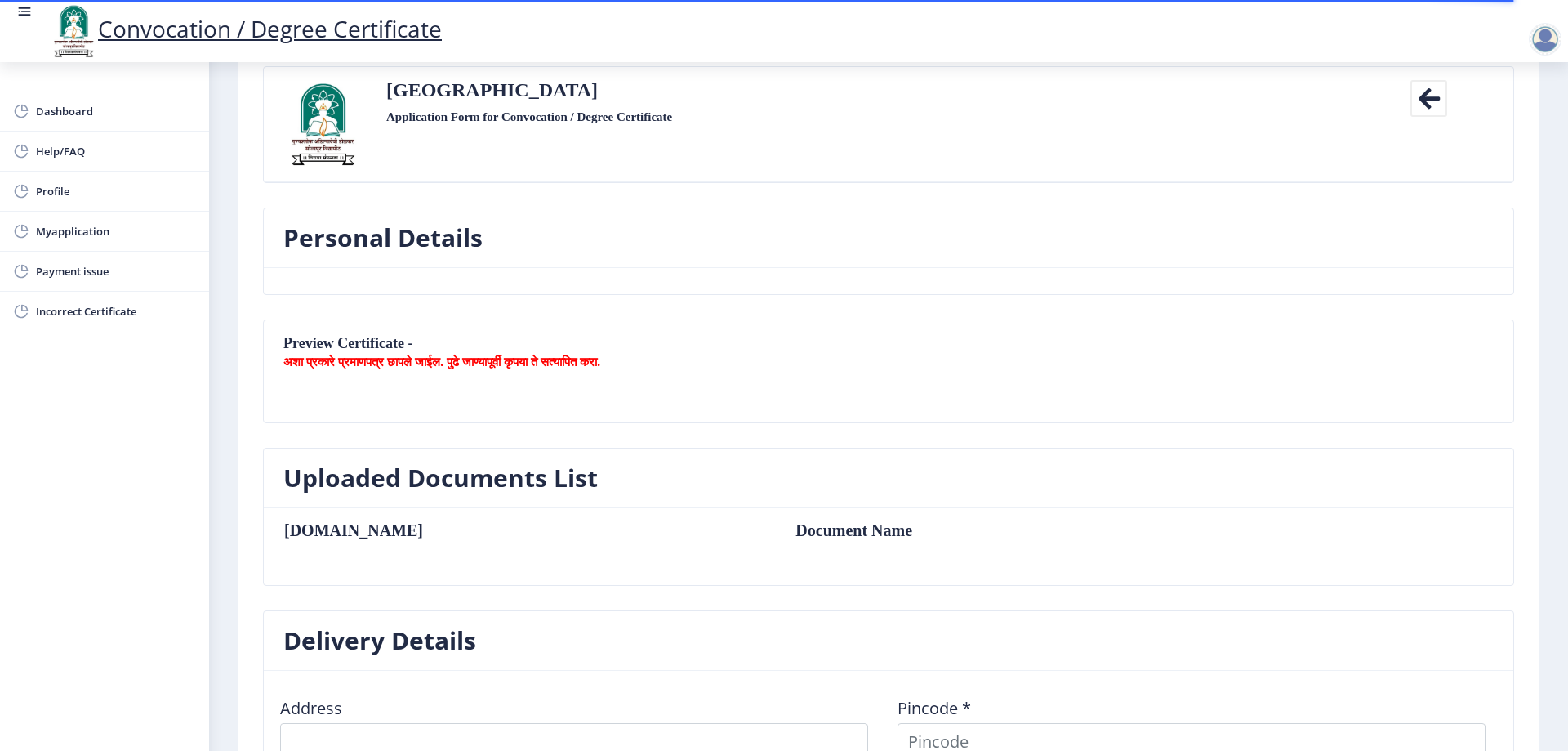
click at [779, 525] on td "Document Name" at bounding box center [1015, 530] width 472 height 18
drag, startPoint x: 633, startPoint y: 539, endPoint x: 419, endPoint y: 536, distance: 214.0
click at [633, 539] on table "[DOMAIN_NAME] Document Name" at bounding box center [767, 546] width 969 height 51
click at [392, 369] on nb-card-header "Preview Certificate - अशा प्रकारे प्रमाणपत्र छापले जाईल. पुढे जाण्यापूर्वी कृपय…" at bounding box center [888, 358] width 1249 height 76
click at [395, 353] on b "अशा प्रकारे प्रमाणपत्र छापले जाईल. पुढे जाण्यापूर्वी कृपया ते सत्यापित करा." at bounding box center [441, 361] width 317 height 17
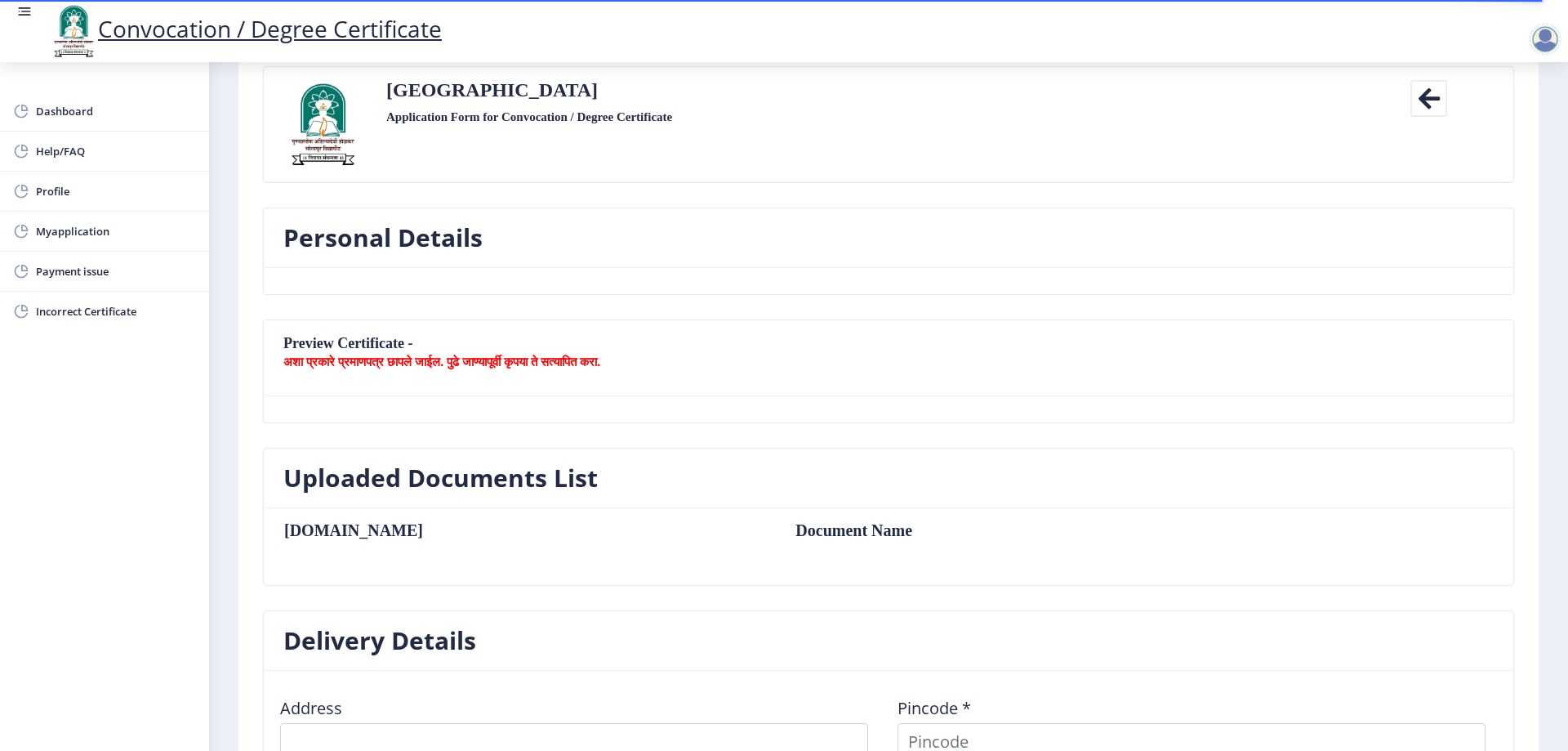
click at [395, 353] on b "अशा प्रकारे प्रमाणपत्र छापले जाईल. पुढे जाण्यापूर्वी कृपया ते सत्यापित करा." at bounding box center [441, 361] width 317 height 17
click at [432, 420] on nb-card-body at bounding box center [888, 409] width 1249 height 26
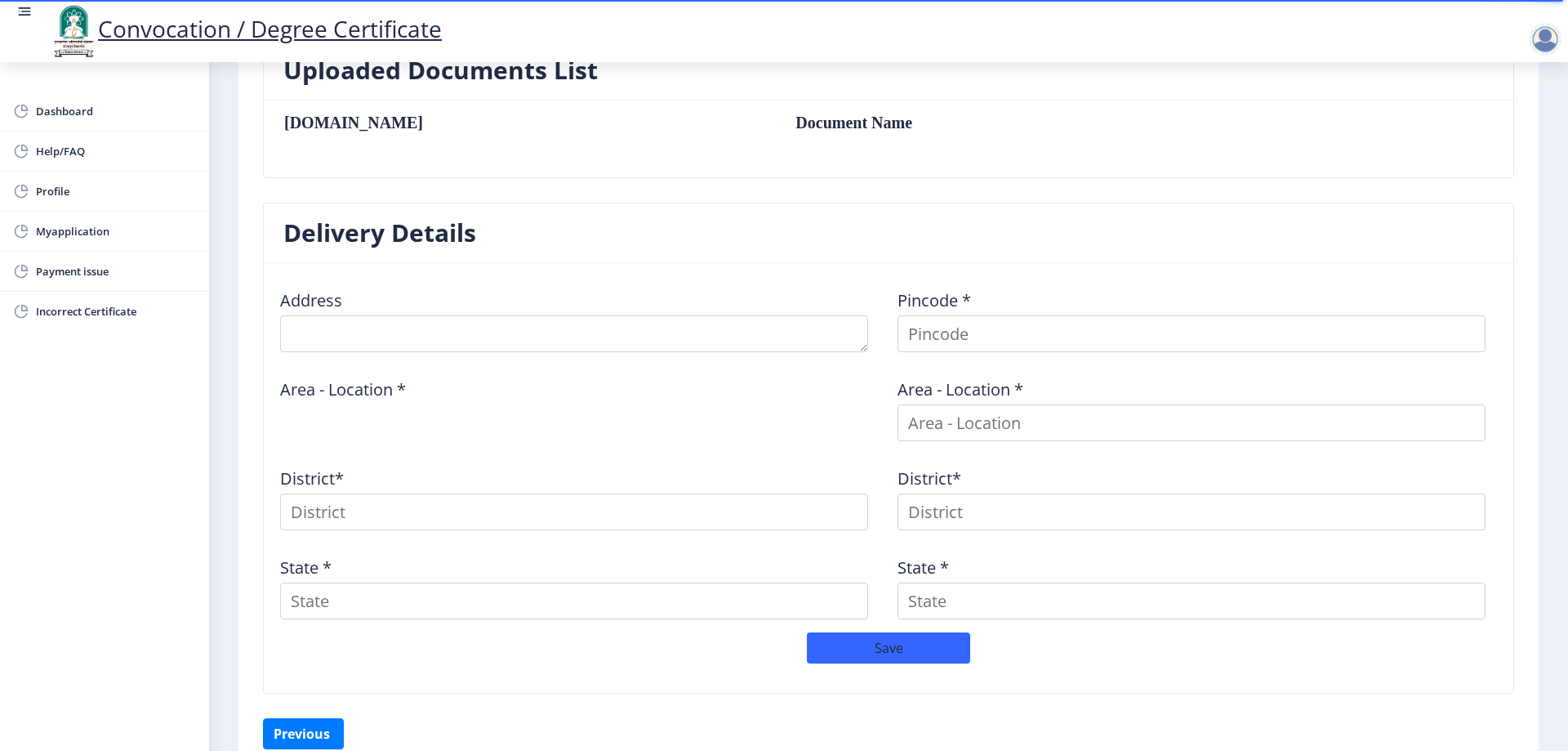
scroll to position [595, 0]
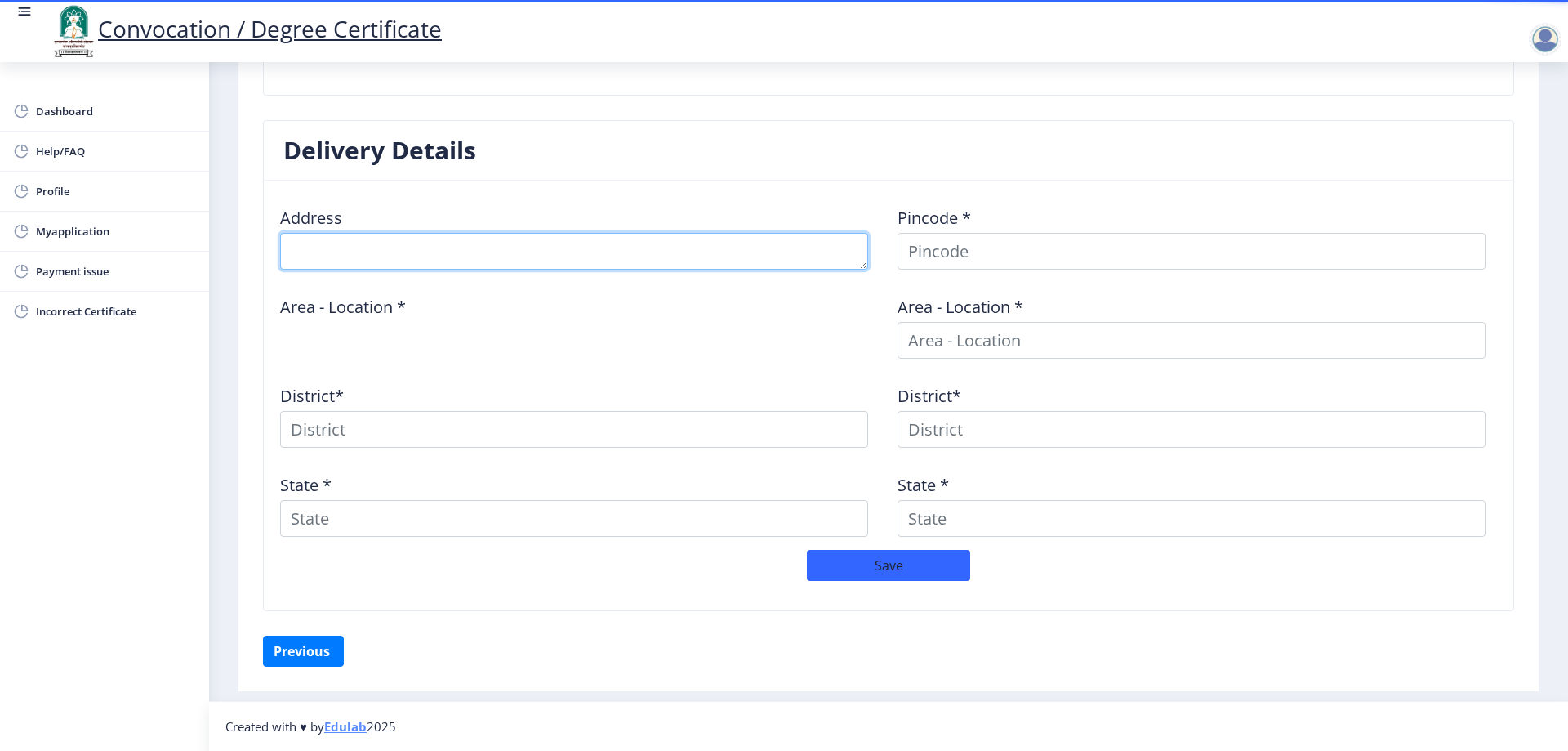
click at [382, 247] on textarea at bounding box center [573, 251] width 588 height 37
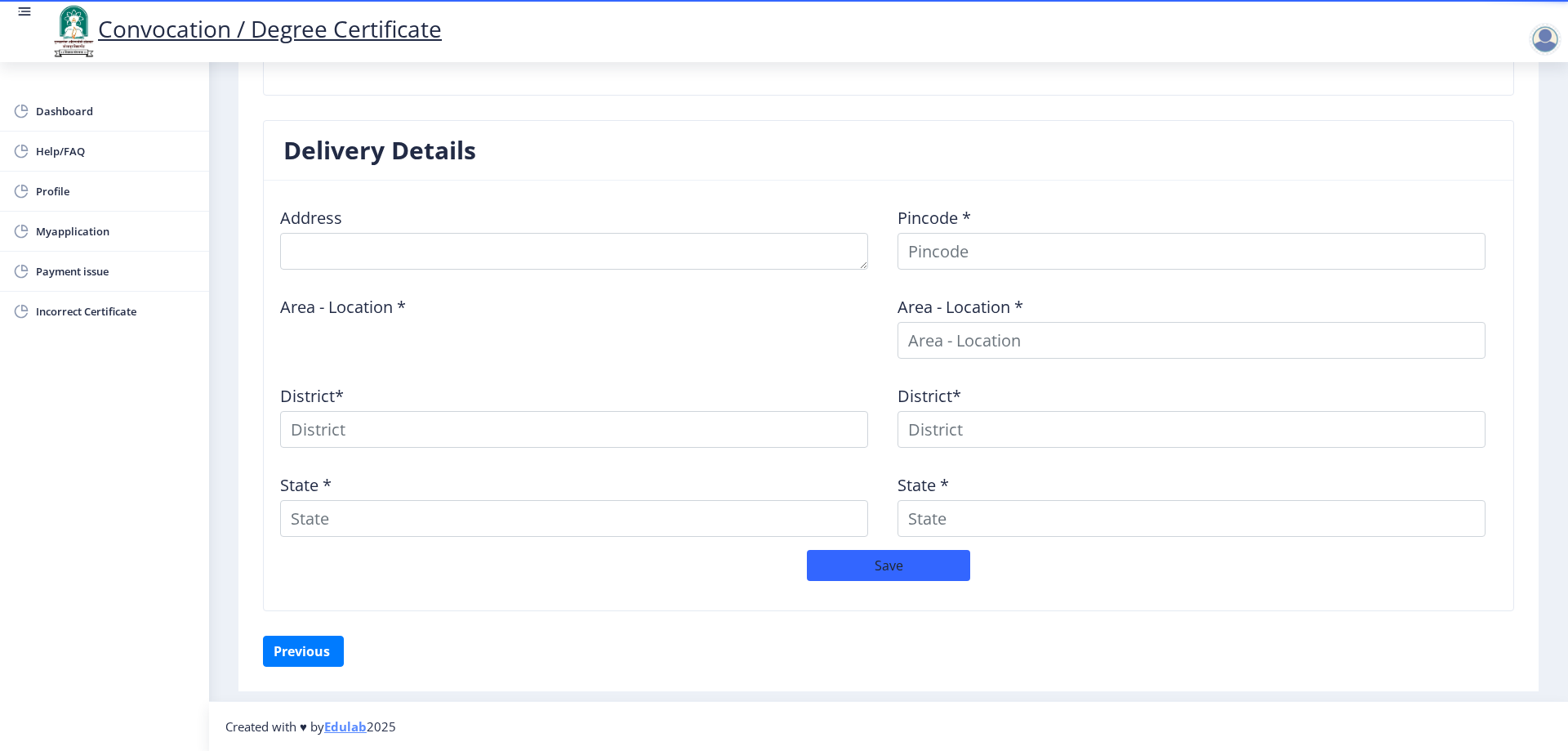
click at [623, 341] on div "Area - Location *" at bounding box center [580, 320] width 618 height 76
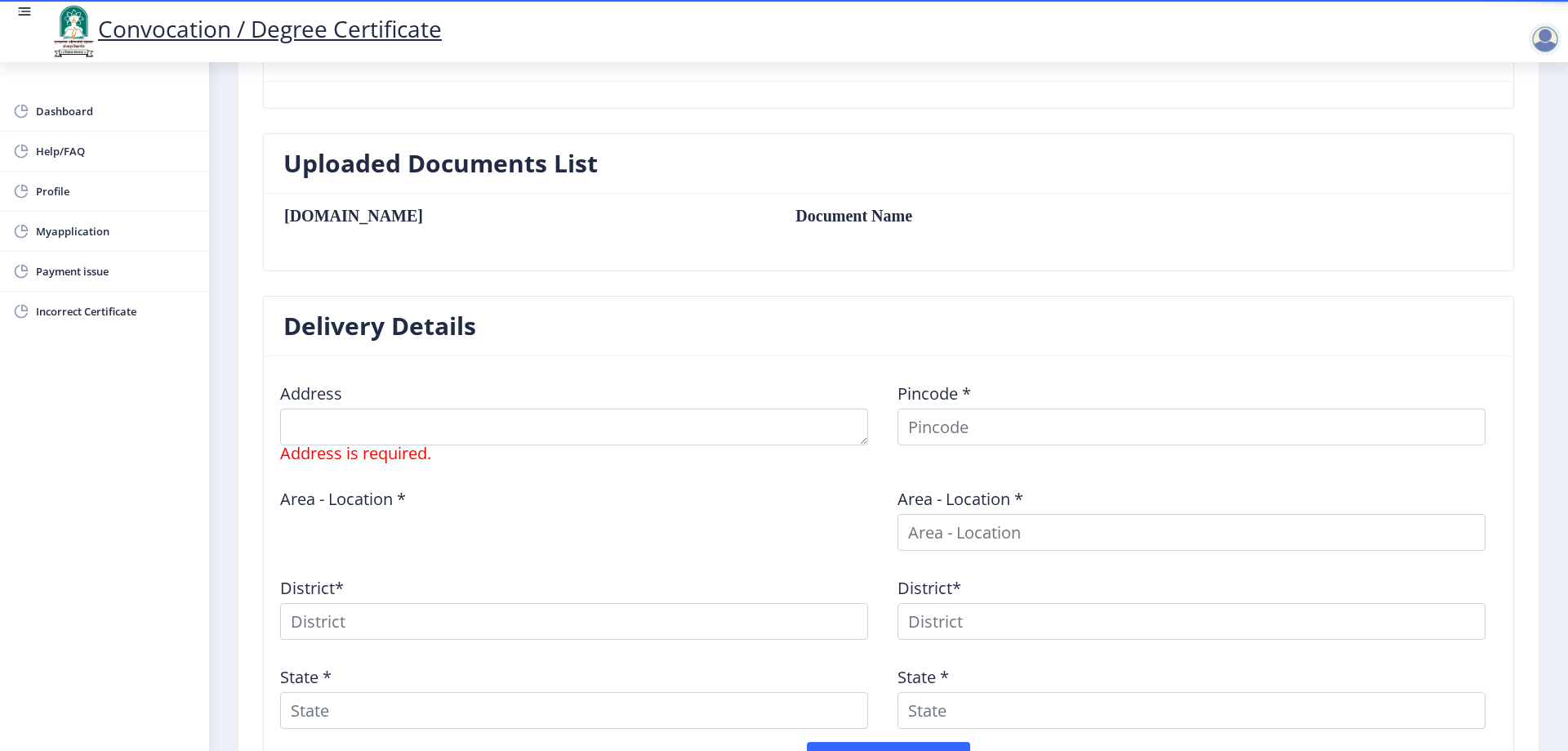
scroll to position [351, 0]
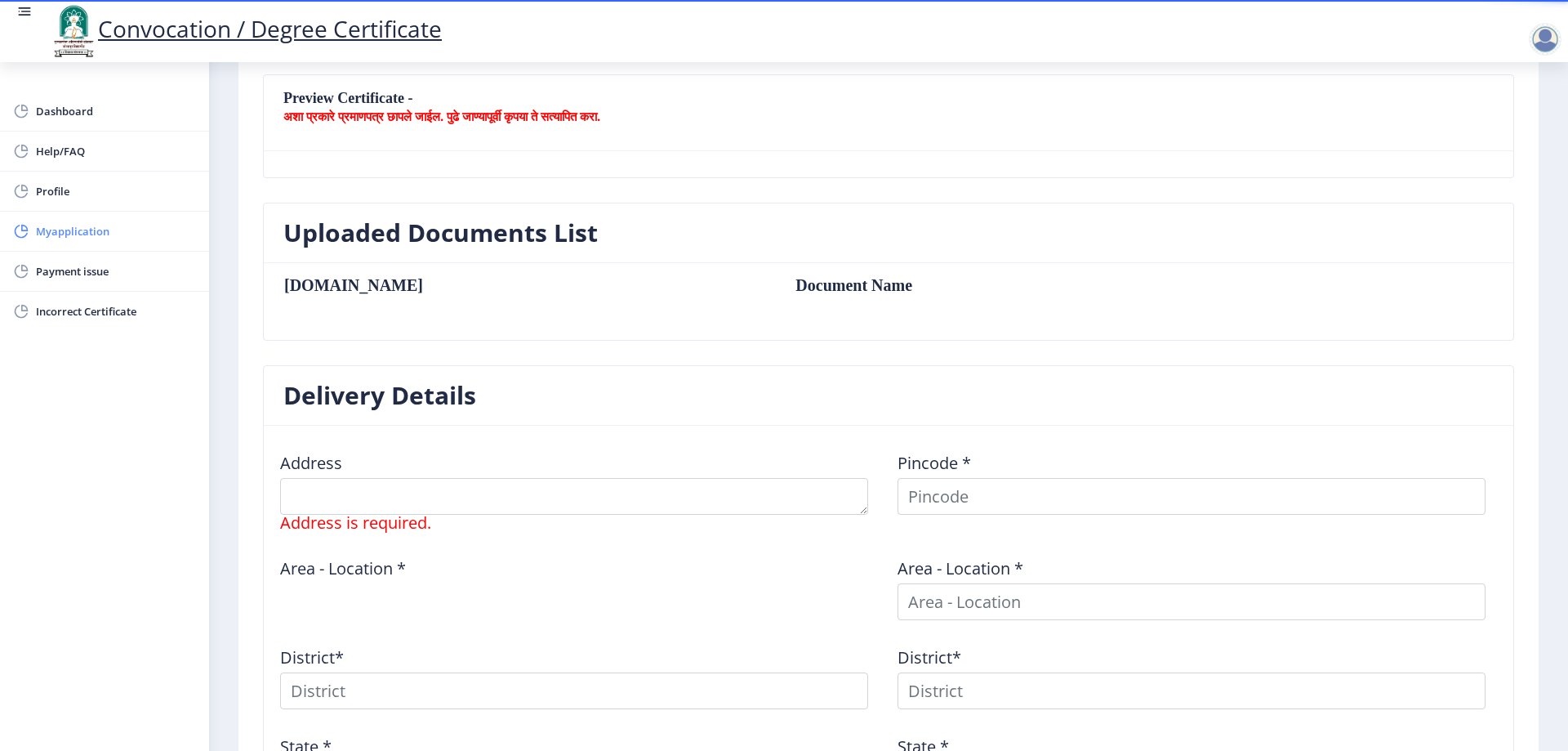
click at [65, 236] on span "Myapplication" at bounding box center [116, 231] width 160 height 20
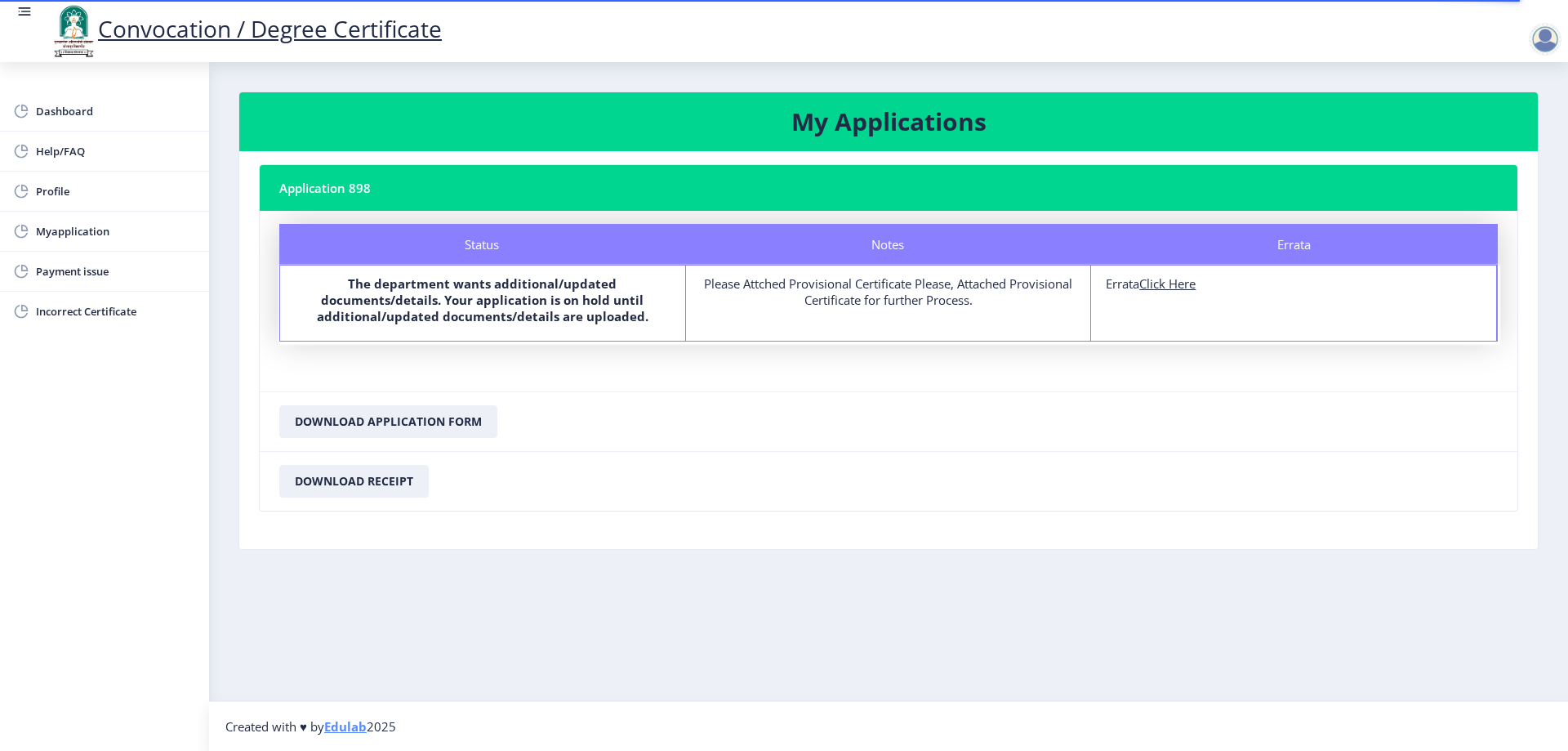
click at [459, 301] on b "The department wants additional/updated documents/details. Your application is …" at bounding box center [483, 300] width 331 height 49
click at [657, 584] on nb-layout-column "My Applications Application 898 Status Notes Errata Status The department wants…" at bounding box center [888, 381] width 1358 height 639
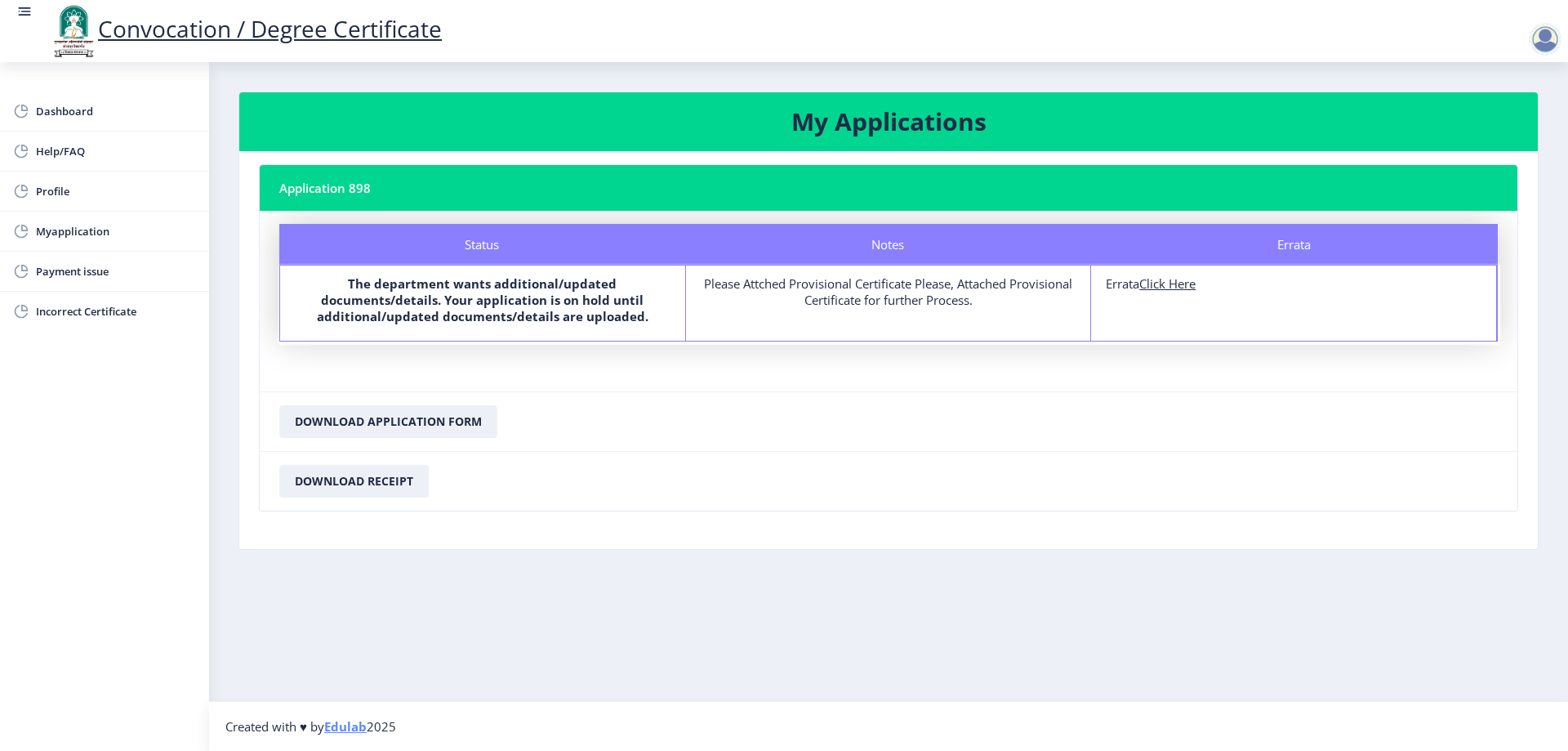
click at [1541, 41] on div at bounding box center [1545, 38] width 32 height 32
click at [1501, 122] on span "Log out" at bounding box center [1502, 127] width 105 height 20
